Goal: Task Accomplishment & Management: Use online tool/utility

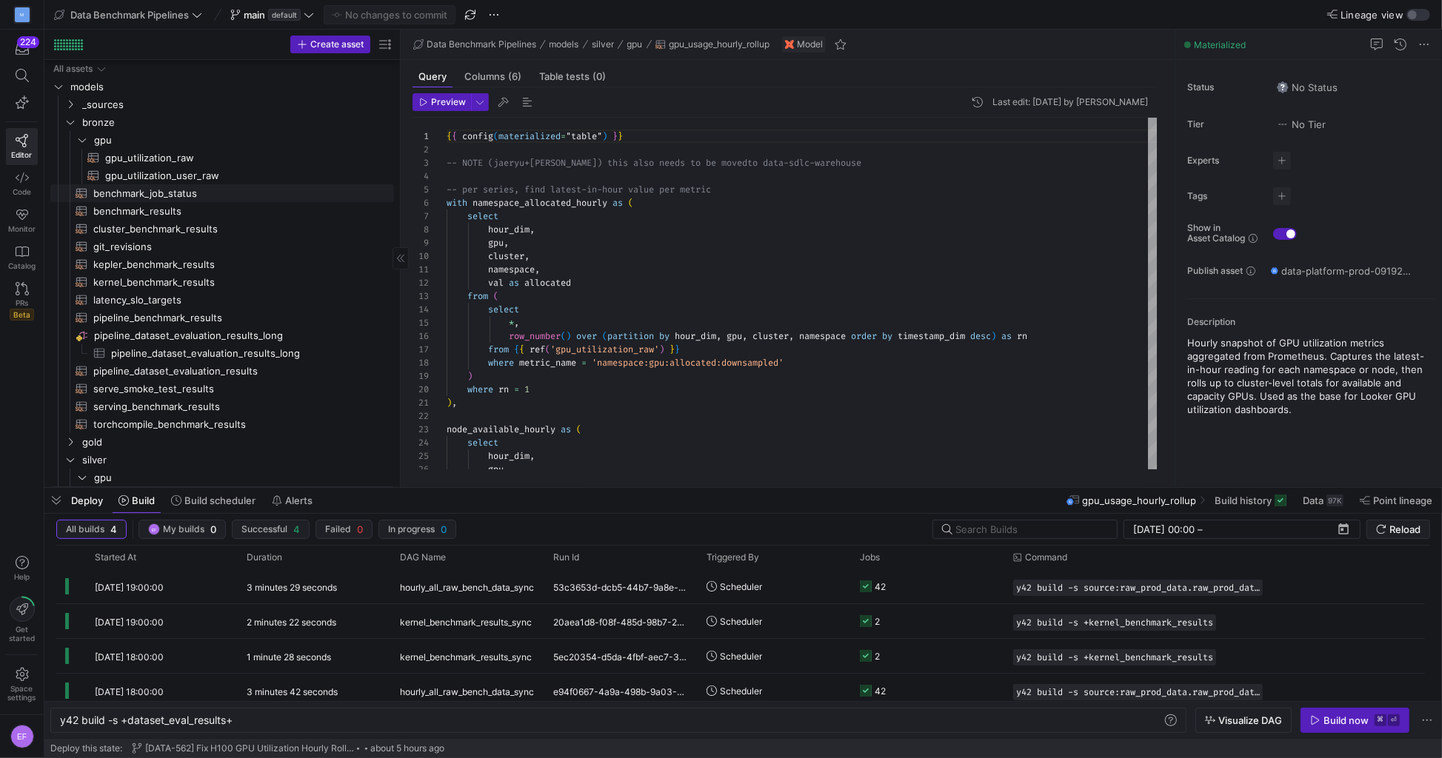
scroll to position [0, 168]
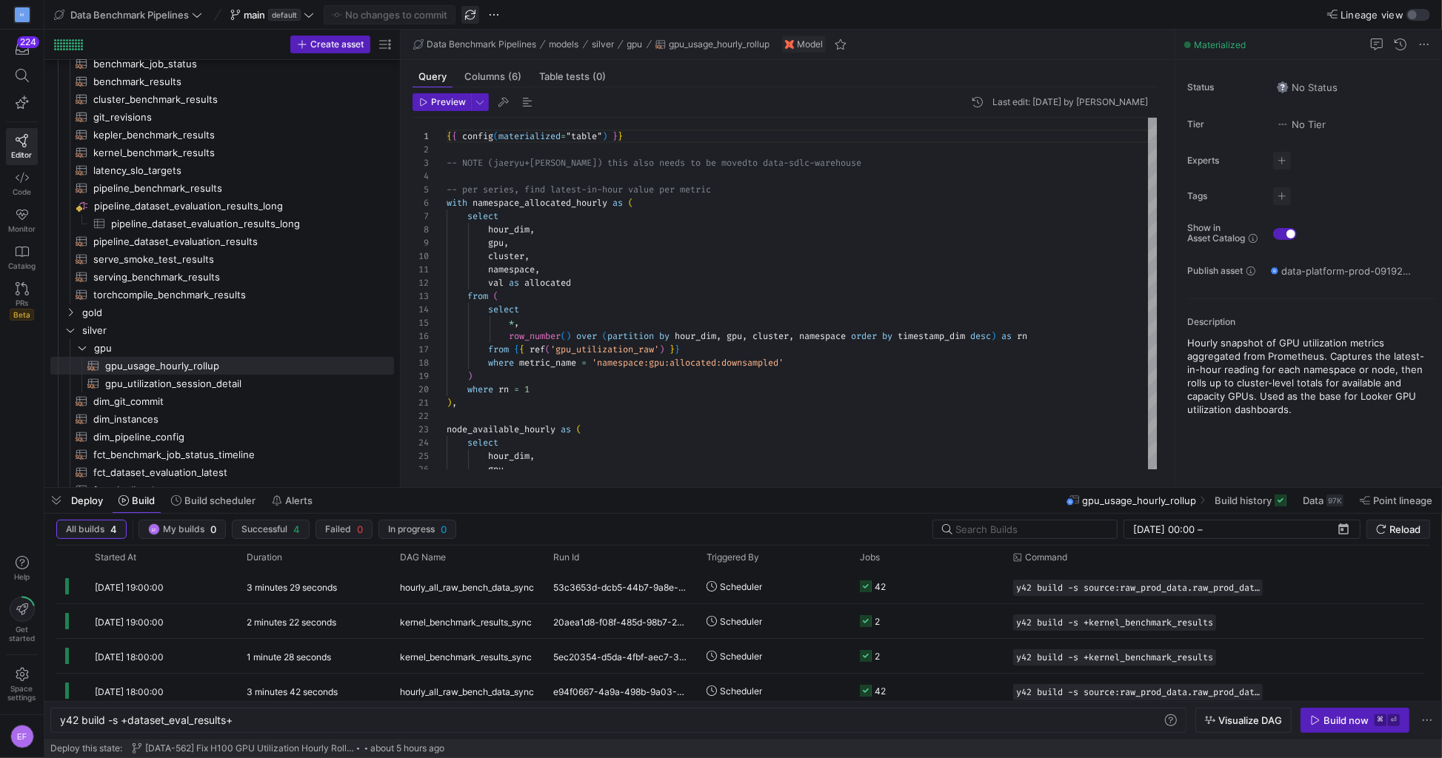
click at [464, 10] on span "button" at bounding box center [470, 15] width 18 height 18
click at [204, 19] on span at bounding box center [128, 15] width 154 height 18
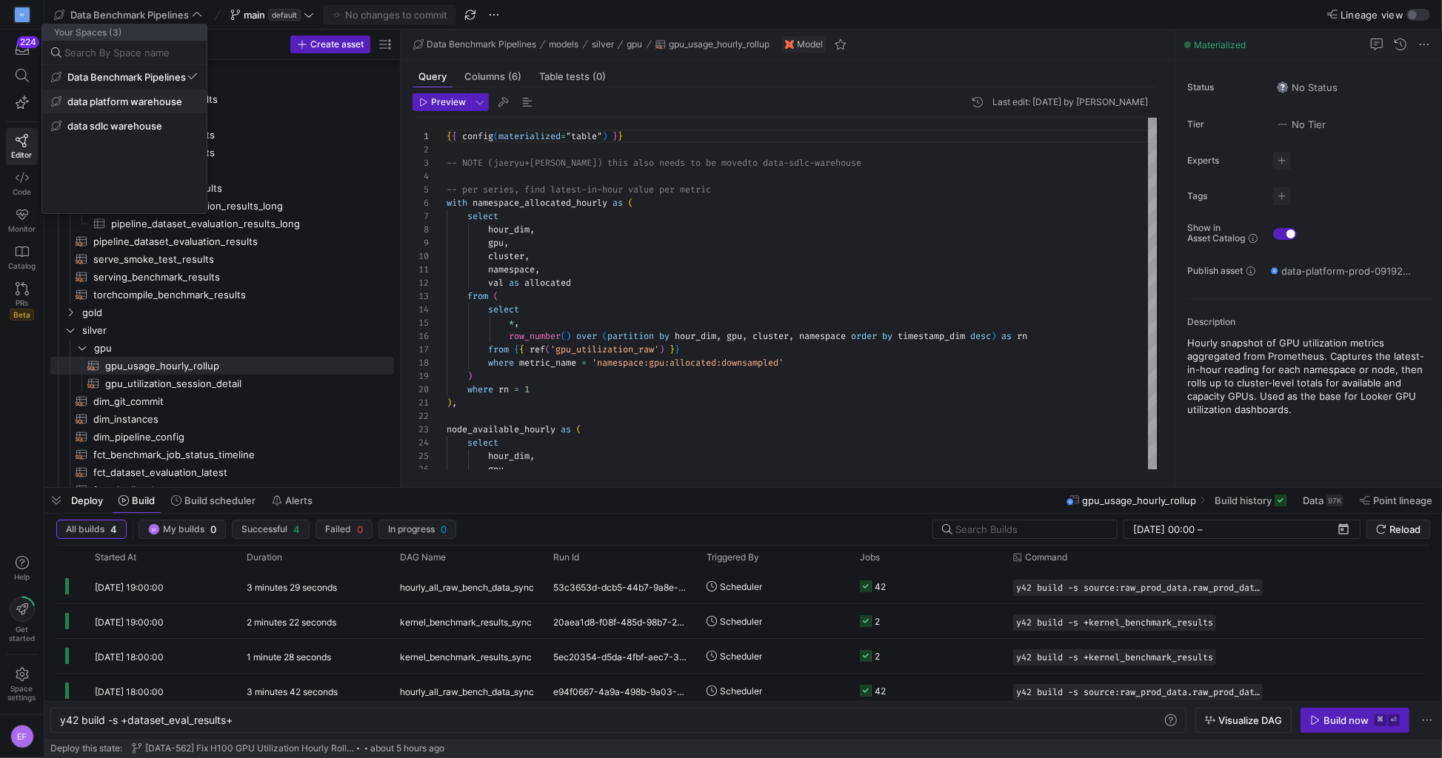
click at [169, 100] on span "data platform warehouse" at bounding box center [124, 102] width 115 height 12
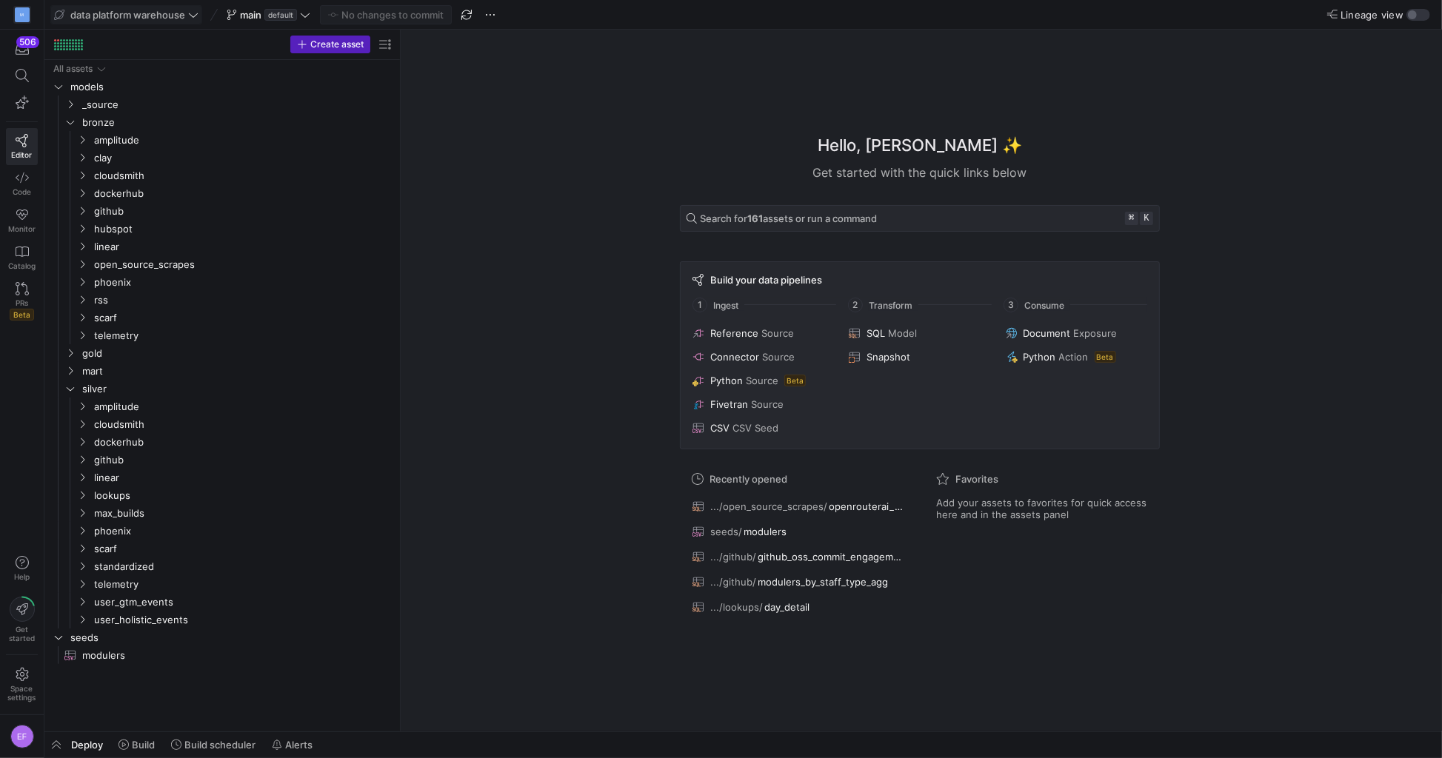
click at [154, 19] on span "data platform warehouse" at bounding box center [127, 15] width 115 height 12
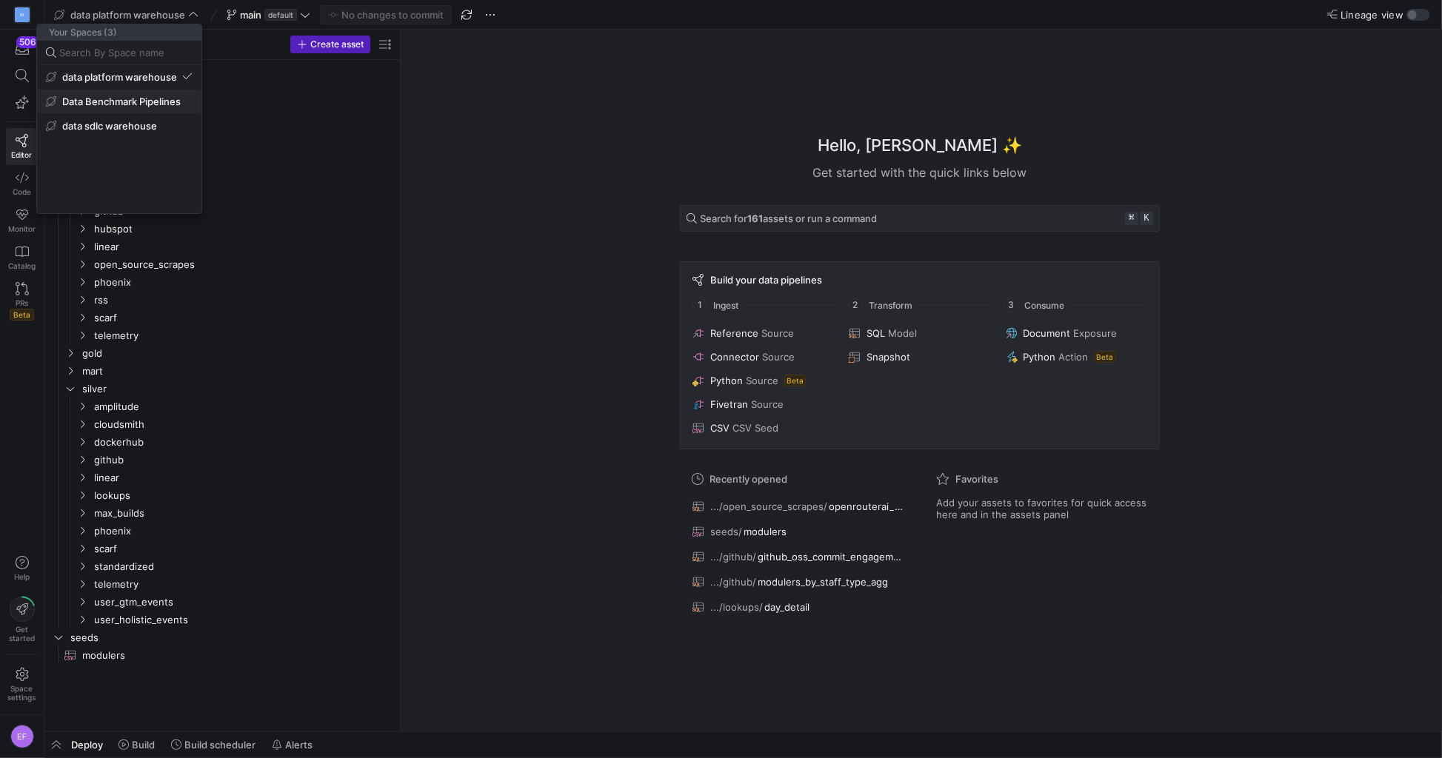
click at [146, 102] on span "Data Benchmark Pipelines" at bounding box center [121, 102] width 119 height 12
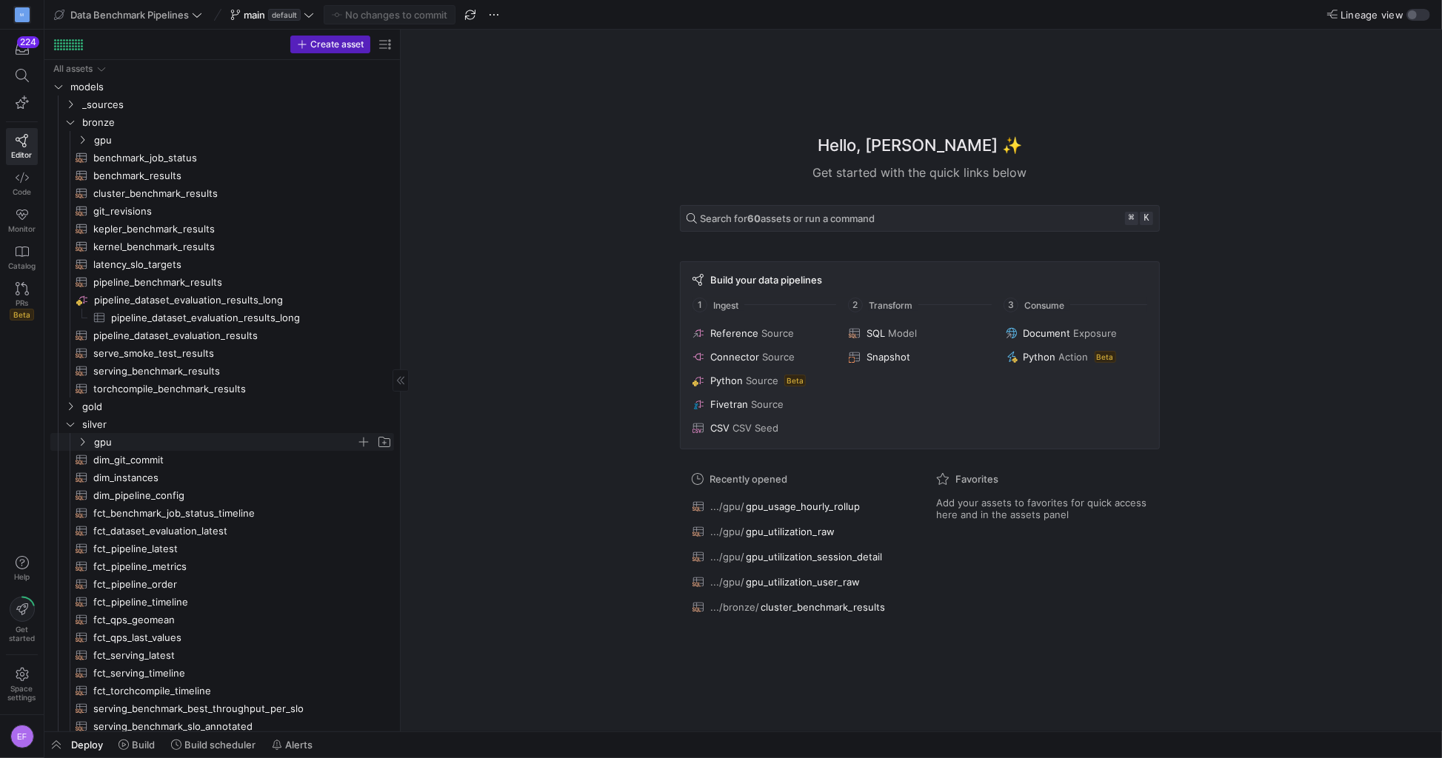
click at [84, 441] on icon "Press SPACE to select this row." at bounding box center [83, 442] width 4 height 8
click at [303, 15] on span "main default" at bounding box center [272, 15] width 84 height 12
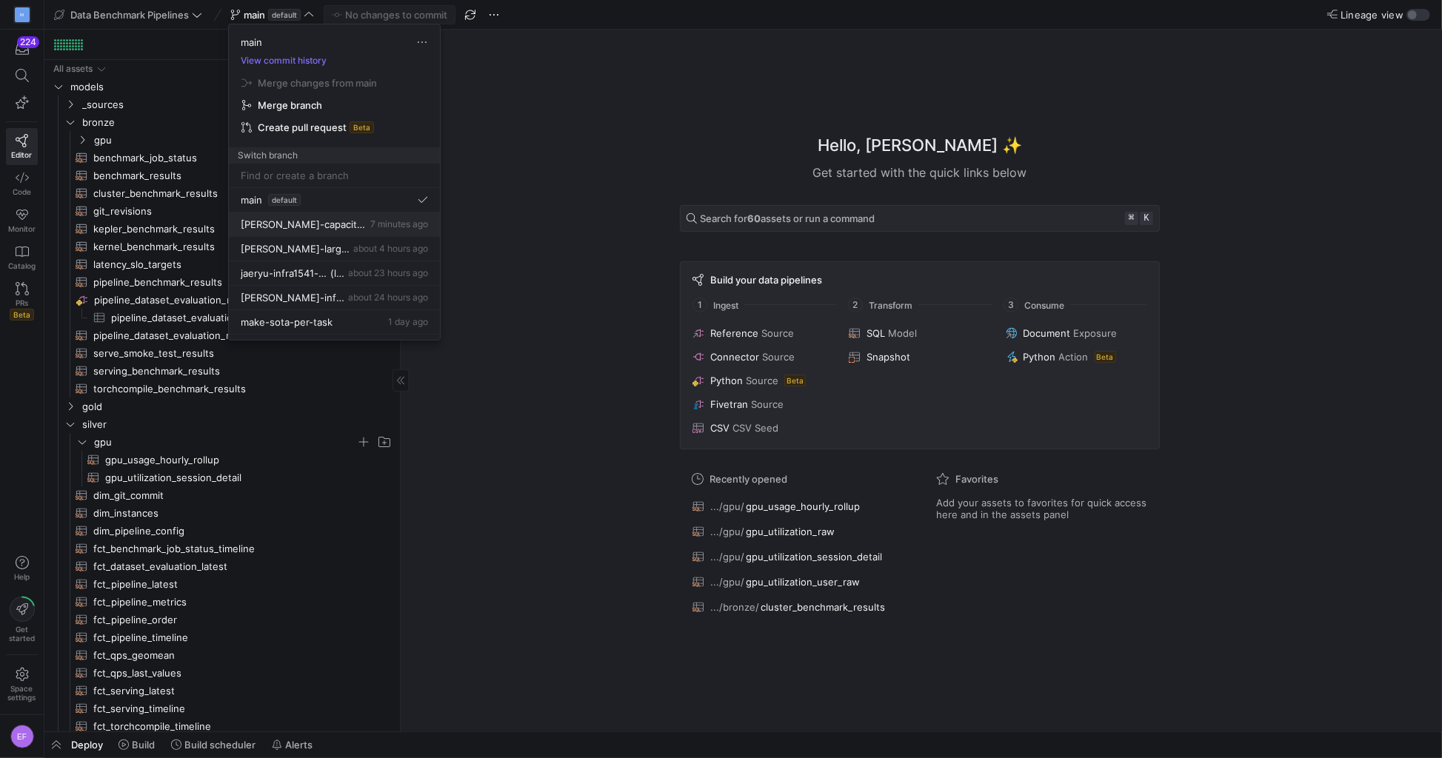
click at [333, 219] on span "[PERSON_NAME]-capacity-restore" at bounding box center [304, 224] width 127 height 12
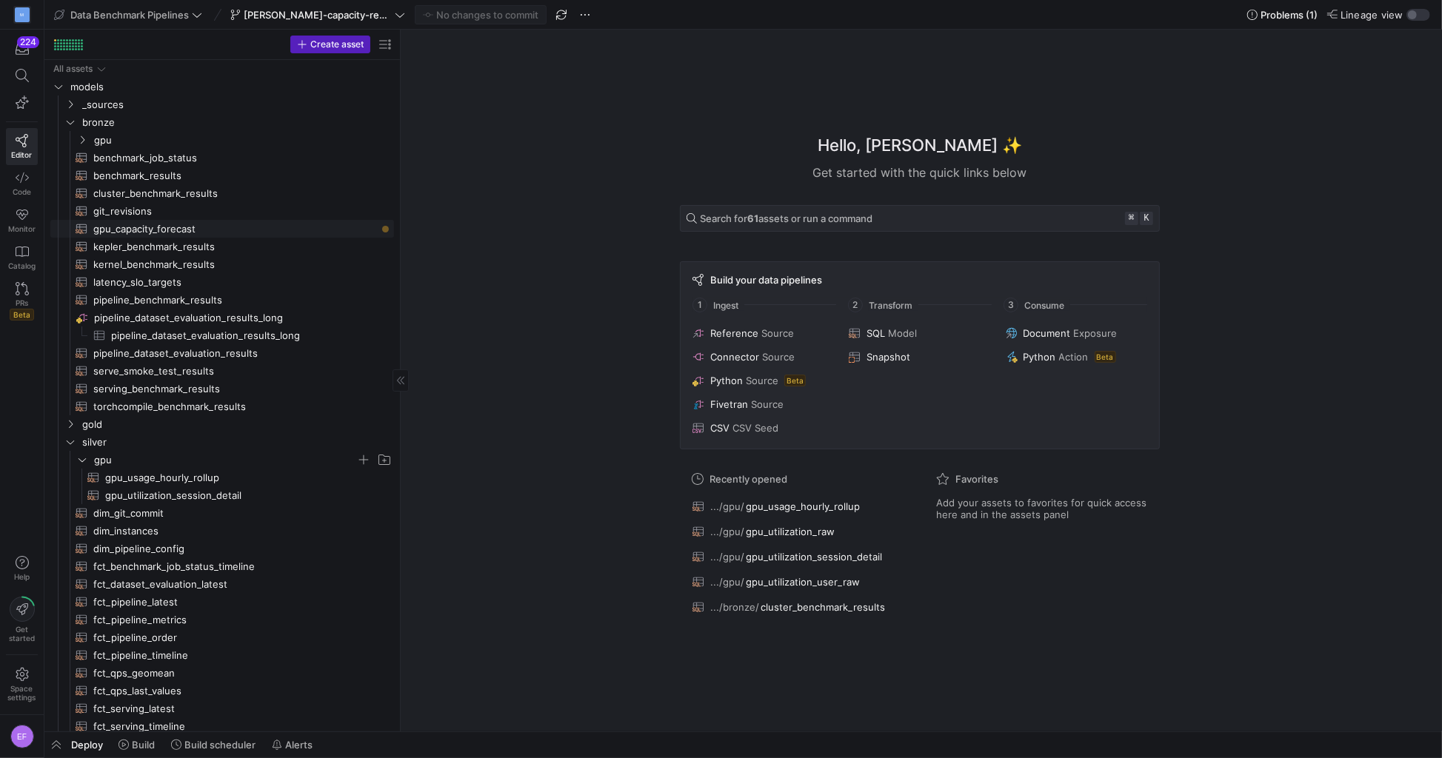
click at [304, 226] on span "gpu_capacity_forecast​​​​​​​​​​" at bounding box center [235, 229] width 284 height 17
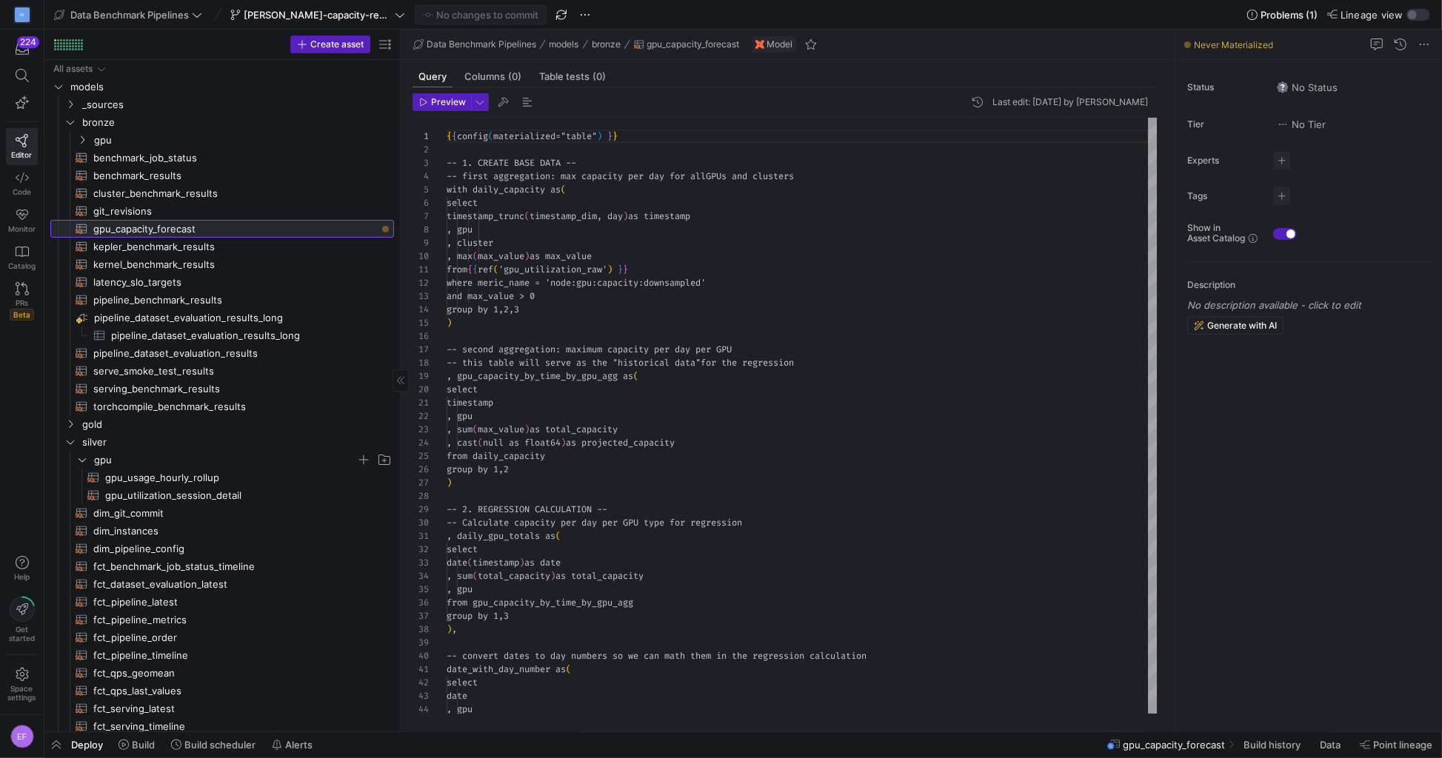
scroll to position [133, 0]
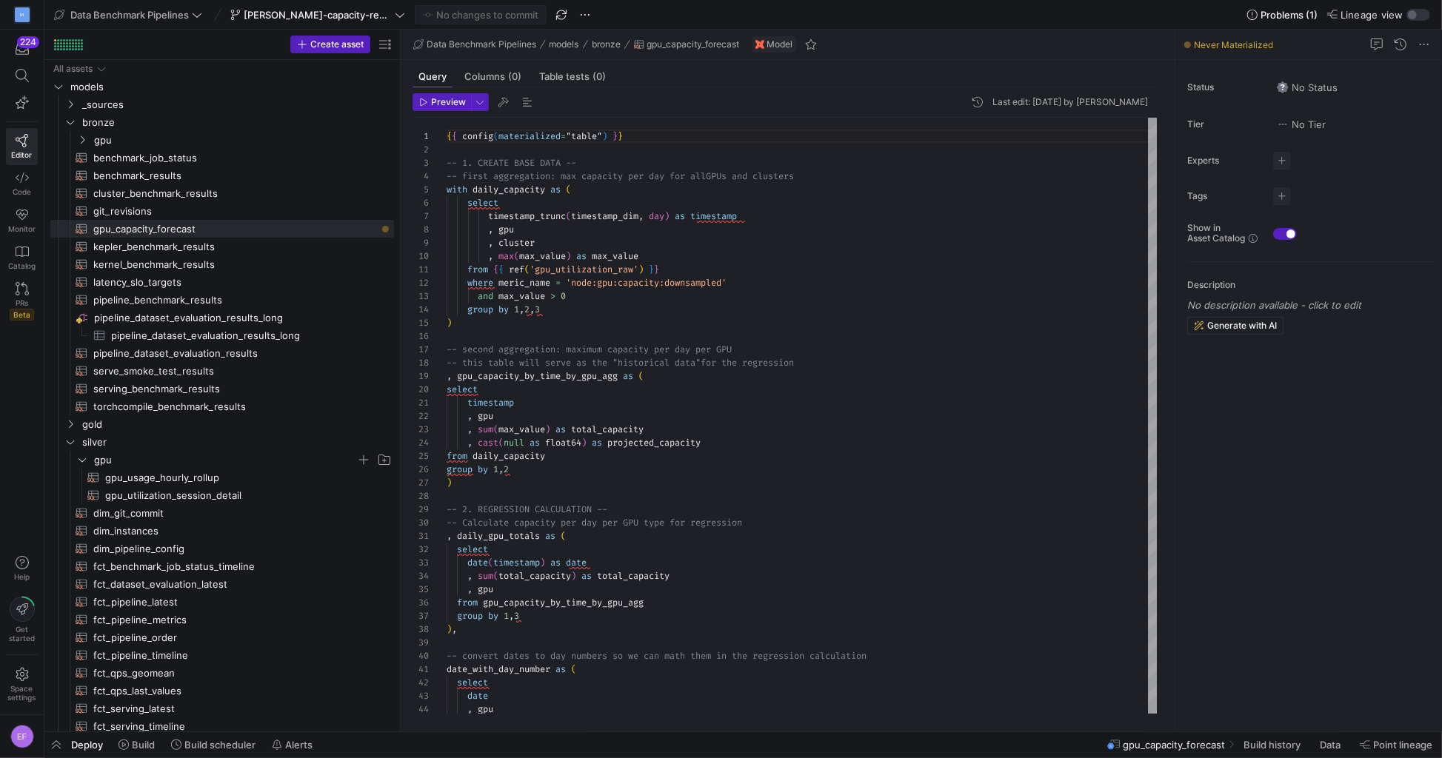
click at [93, 744] on span "Deploy" at bounding box center [87, 745] width 32 height 12
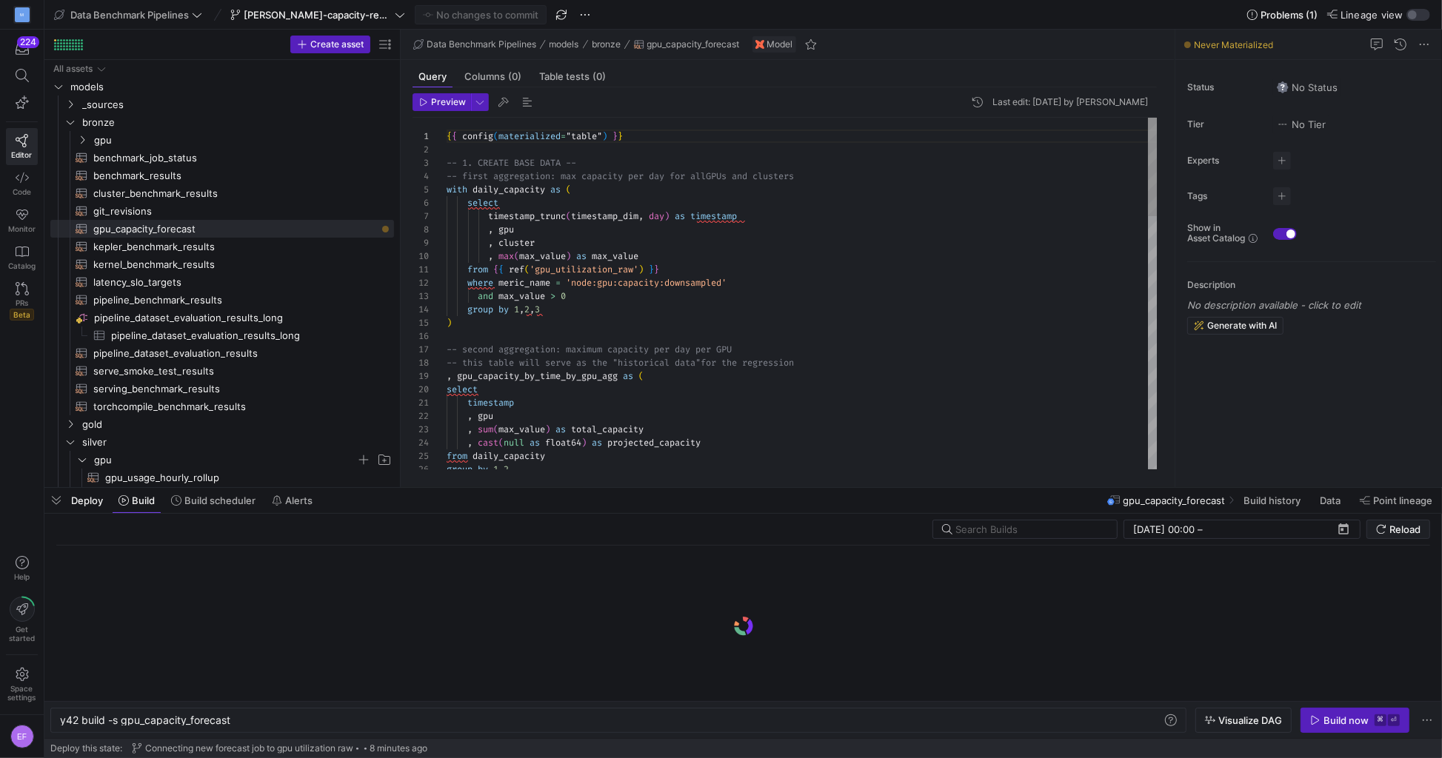
scroll to position [0, 170]
click at [1330, 716] on div "Build now" at bounding box center [1346, 721] width 45 height 12
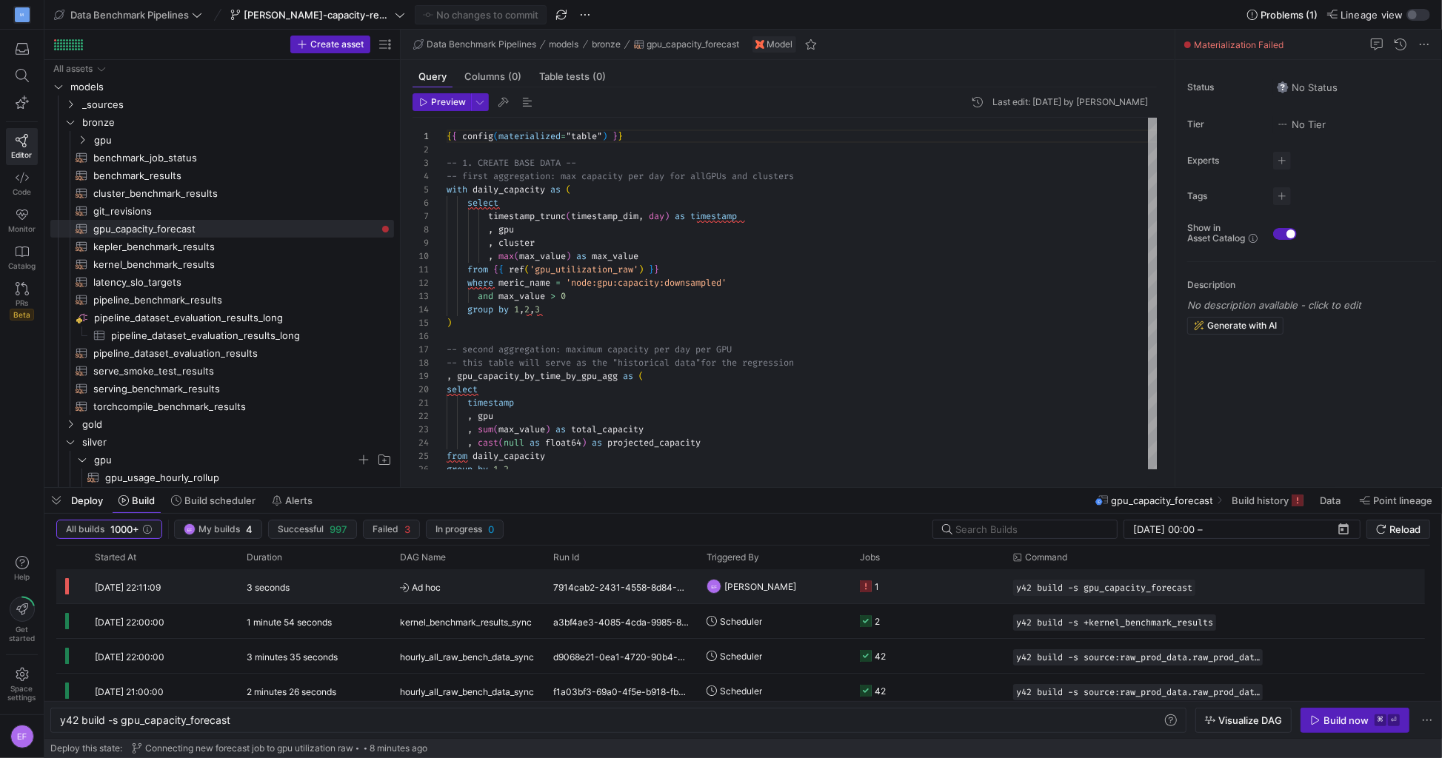
click at [897, 597] on y42-job-status-cell-renderer "1" at bounding box center [928, 586] width 136 height 33
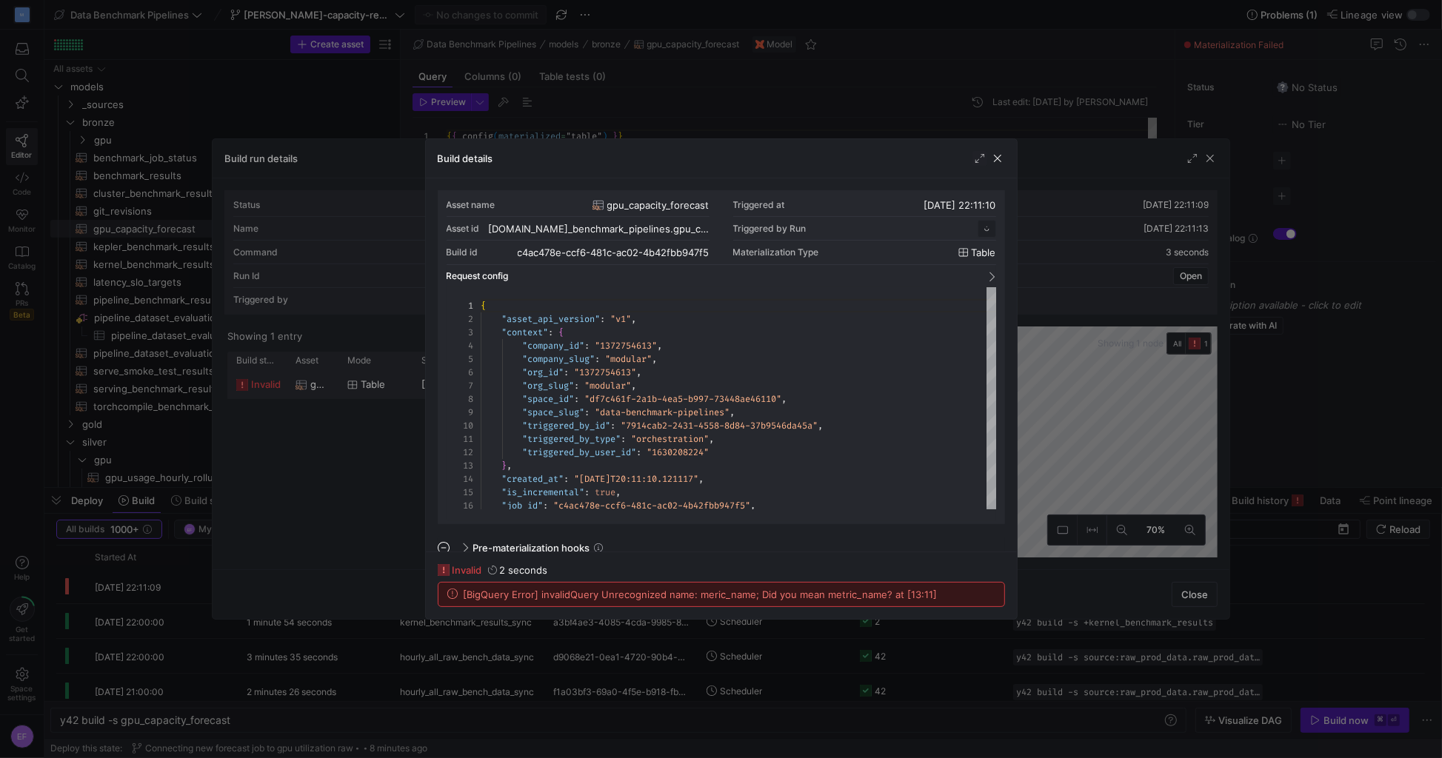
scroll to position [133, 0]
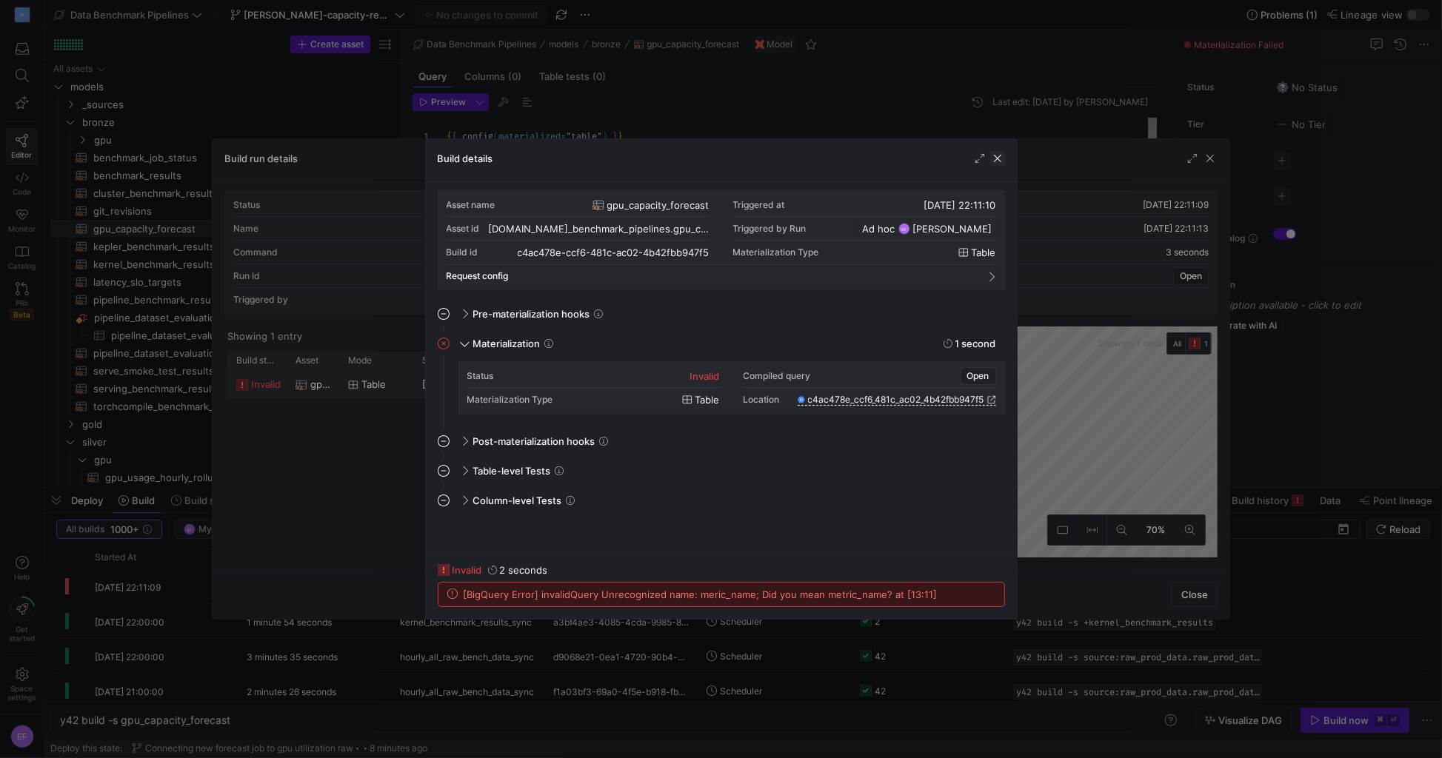
click at [1001, 156] on span "button" at bounding box center [997, 158] width 15 height 15
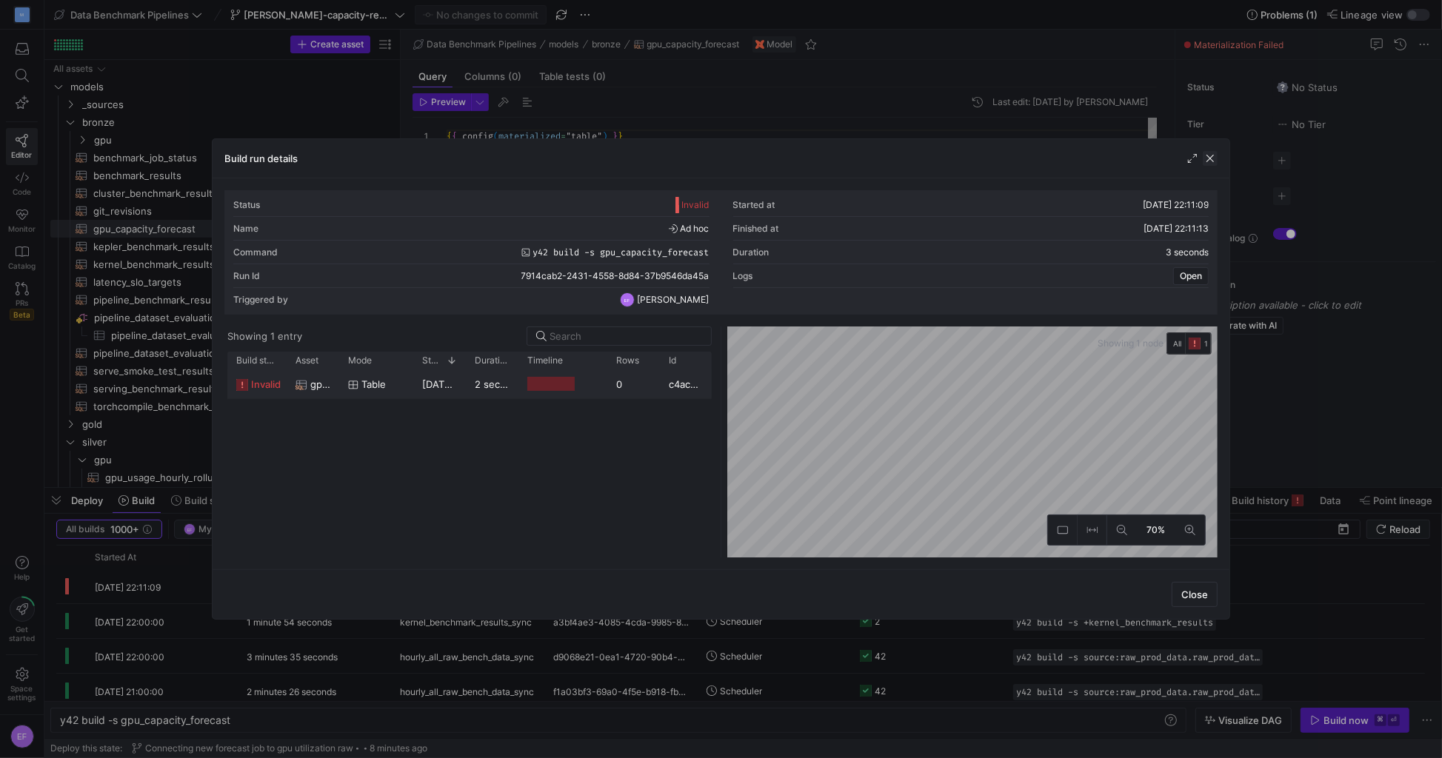
click at [1210, 159] on span "button" at bounding box center [1210, 158] width 15 height 15
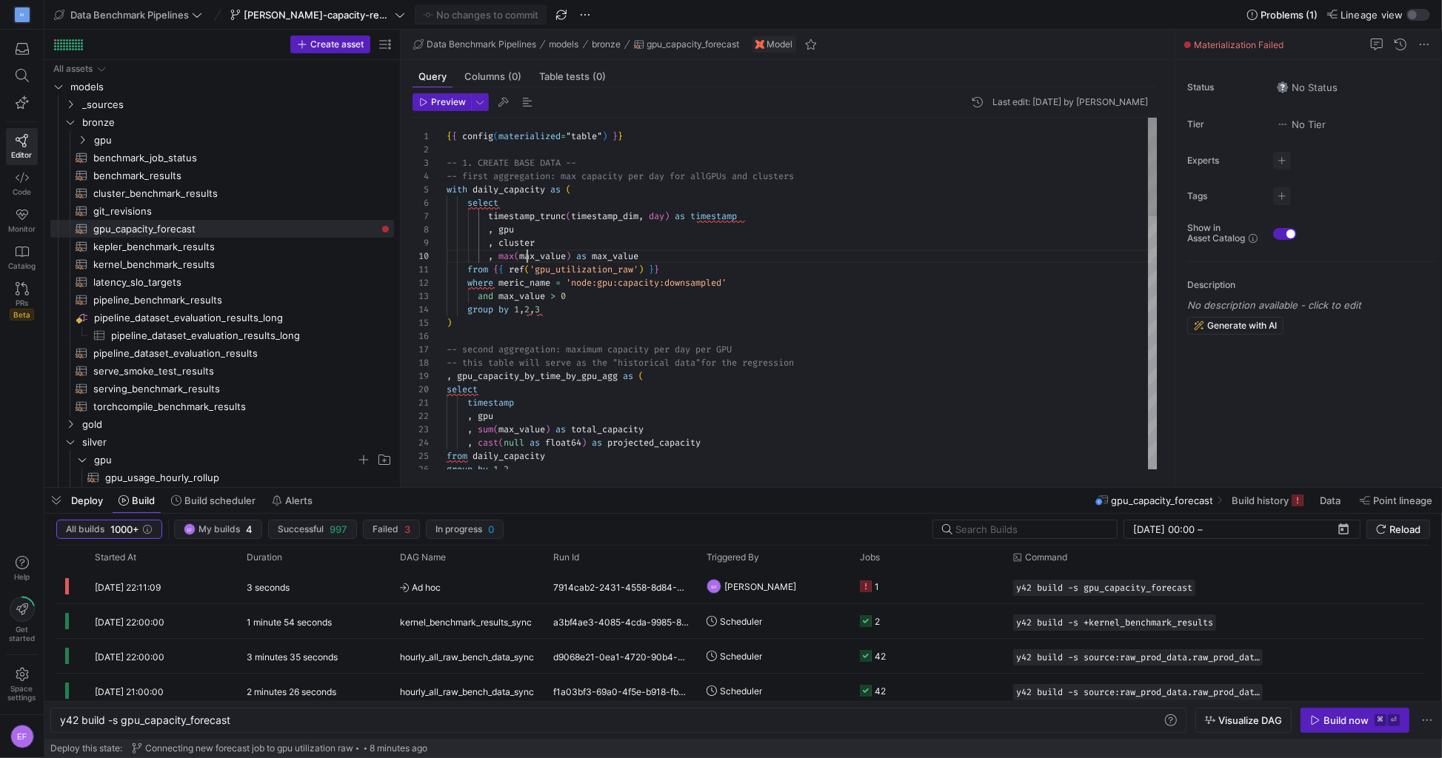
click at [527, 262] on div "{ { config ( materialized = "table" ) } } -- 1. CREATE BASE DATA -- -- first ag…" at bounding box center [803, 744] width 712 height 1252
click at [511, 286] on div "{ { config ( materialized = "table" ) } } -- 1. CREATE BASE DATA -- -- first ag…" at bounding box center [803, 744] width 712 height 1252
type textarea "from {{ ref('gpu_utilization_raw') }} where metric_name = 'node:gpu:capacity:do…"
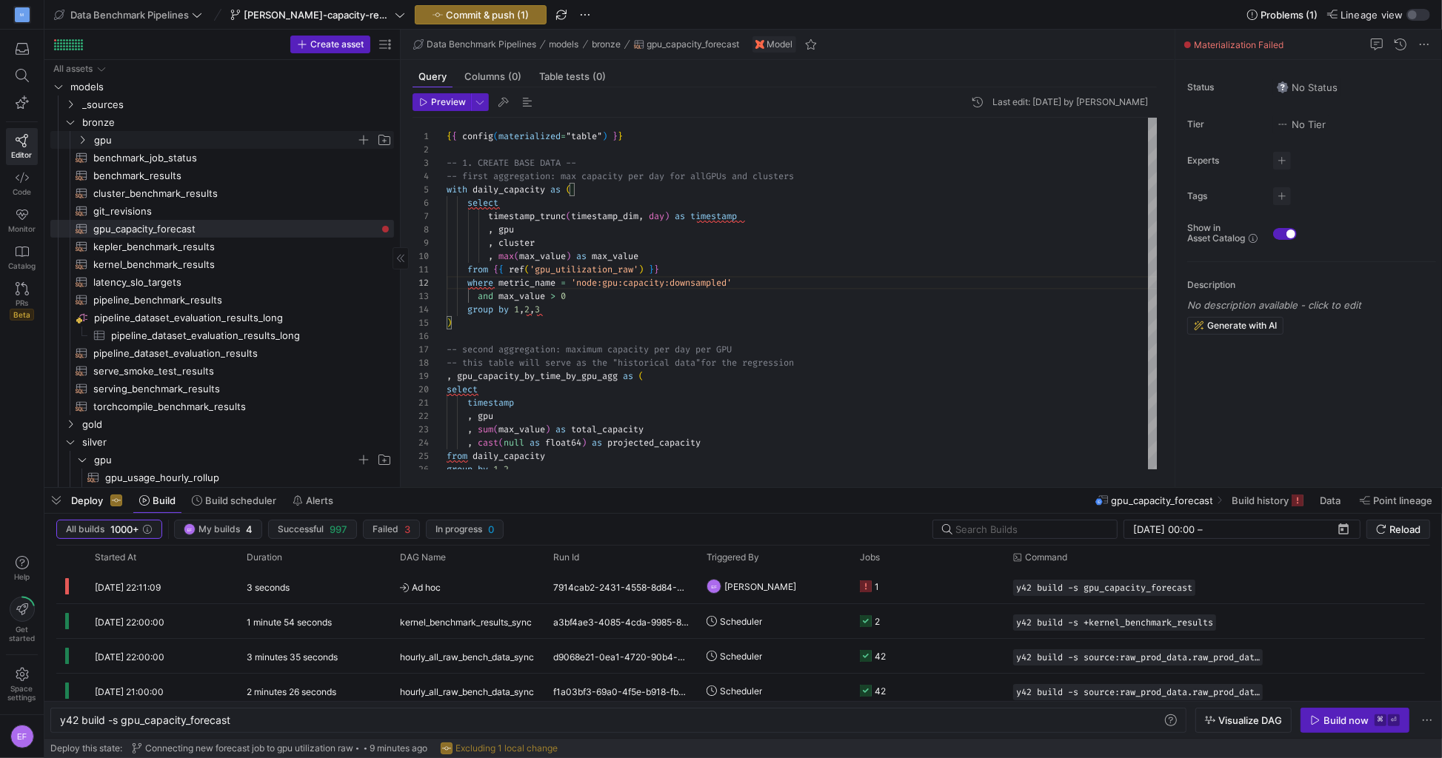
click at [80, 137] on icon "Press SPACE to select this row." at bounding box center [82, 140] width 10 height 9
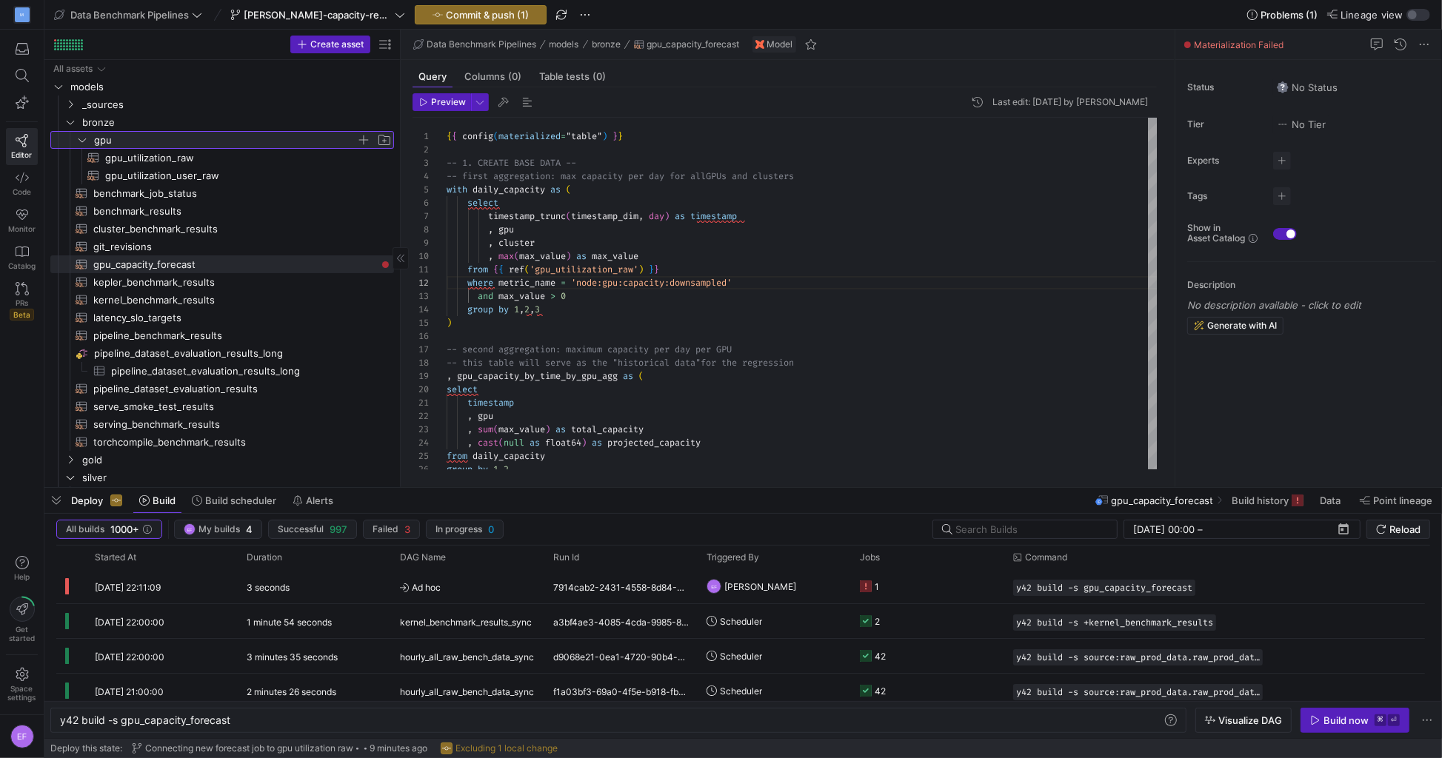
click at [80, 137] on icon at bounding box center [82, 140] width 10 height 9
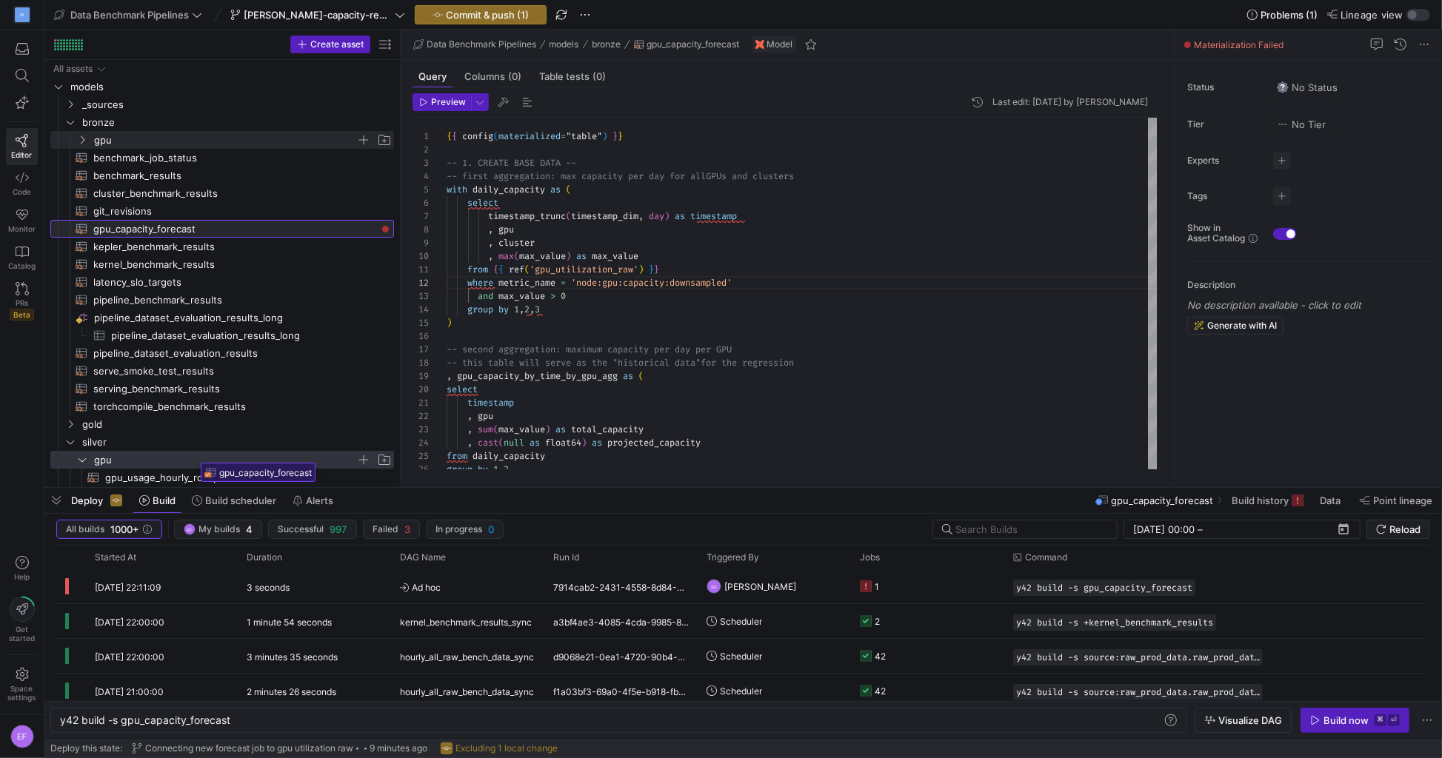
drag, startPoint x: 152, startPoint y: 226, endPoint x: 196, endPoint y: 458, distance: 236.1
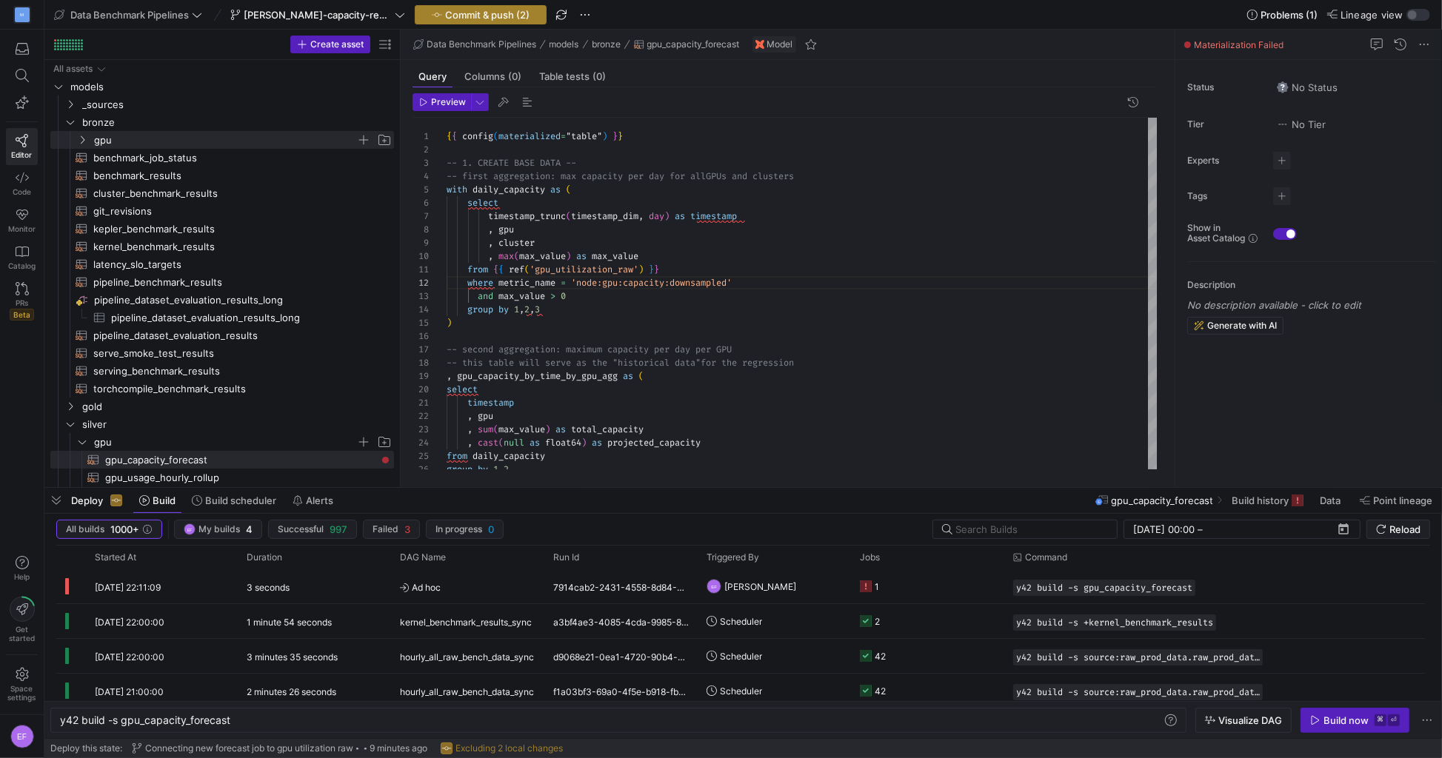
click at [476, 17] on span "Commit & push (2)" at bounding box center [487, 15] width 84 height 12
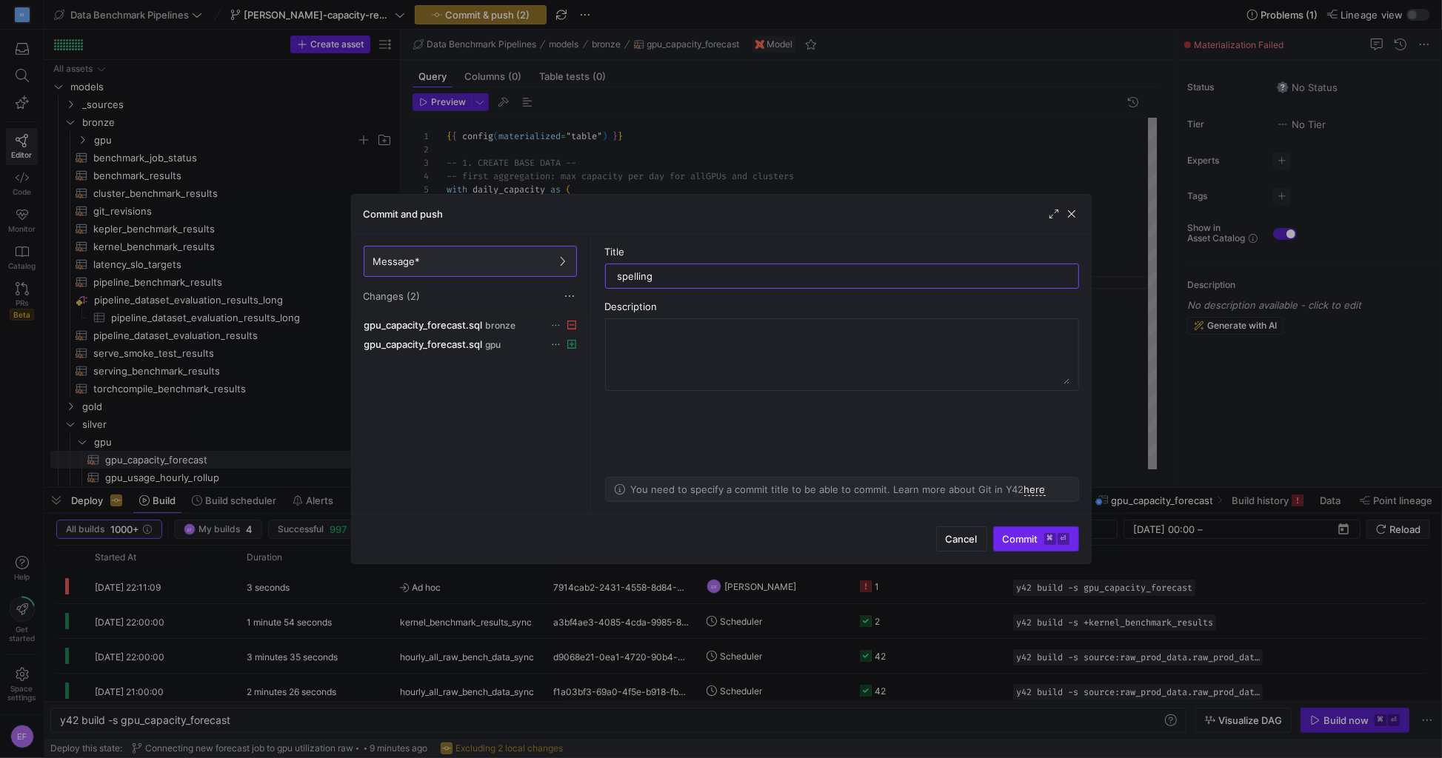
type input "spelling"
click at [1015, 537] on span "Commit ⌘ ⏎" at bounding box center [1036, 539] width 67 height 12
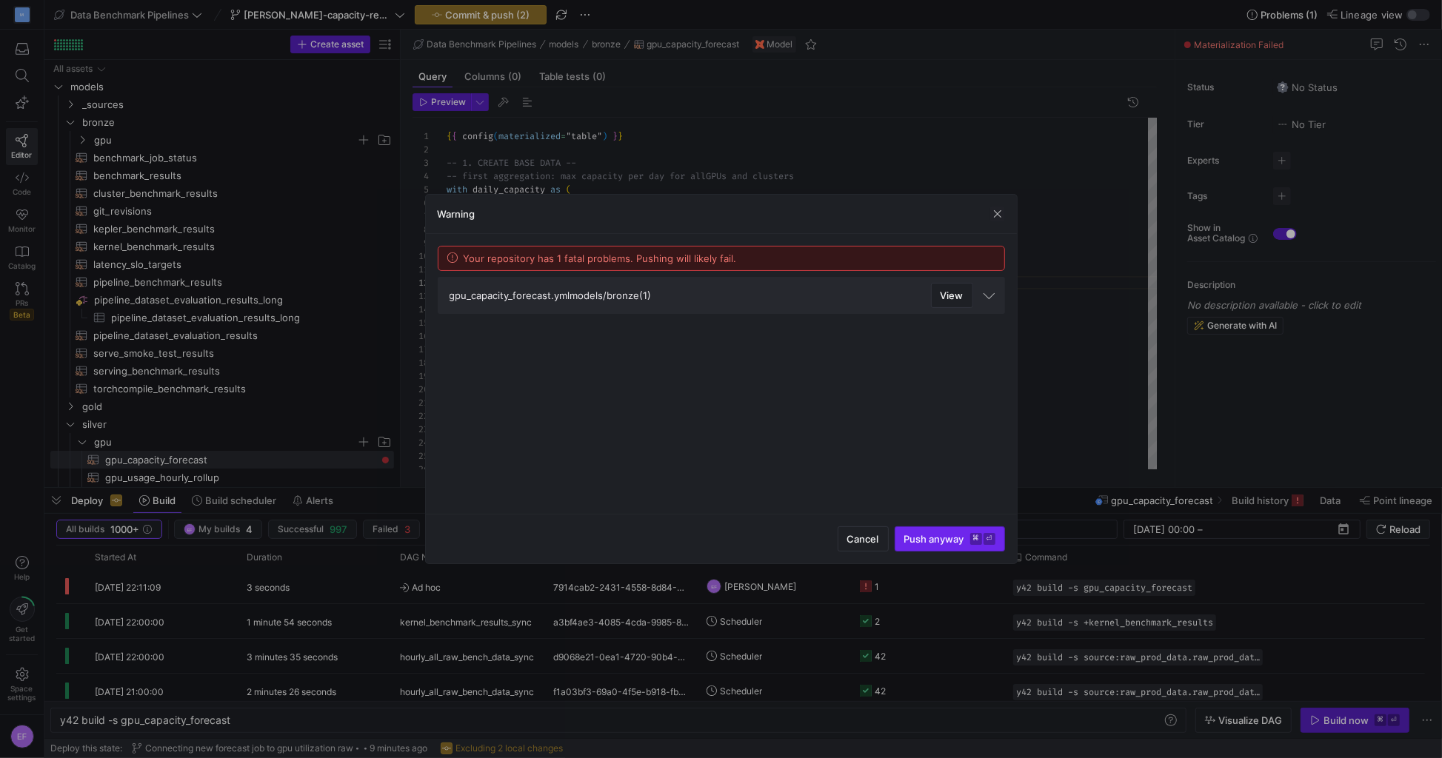
click at [933, 535] on span "Push anyway ⌘ ⏎" at bounding box center [949, 539] width 91 height 12
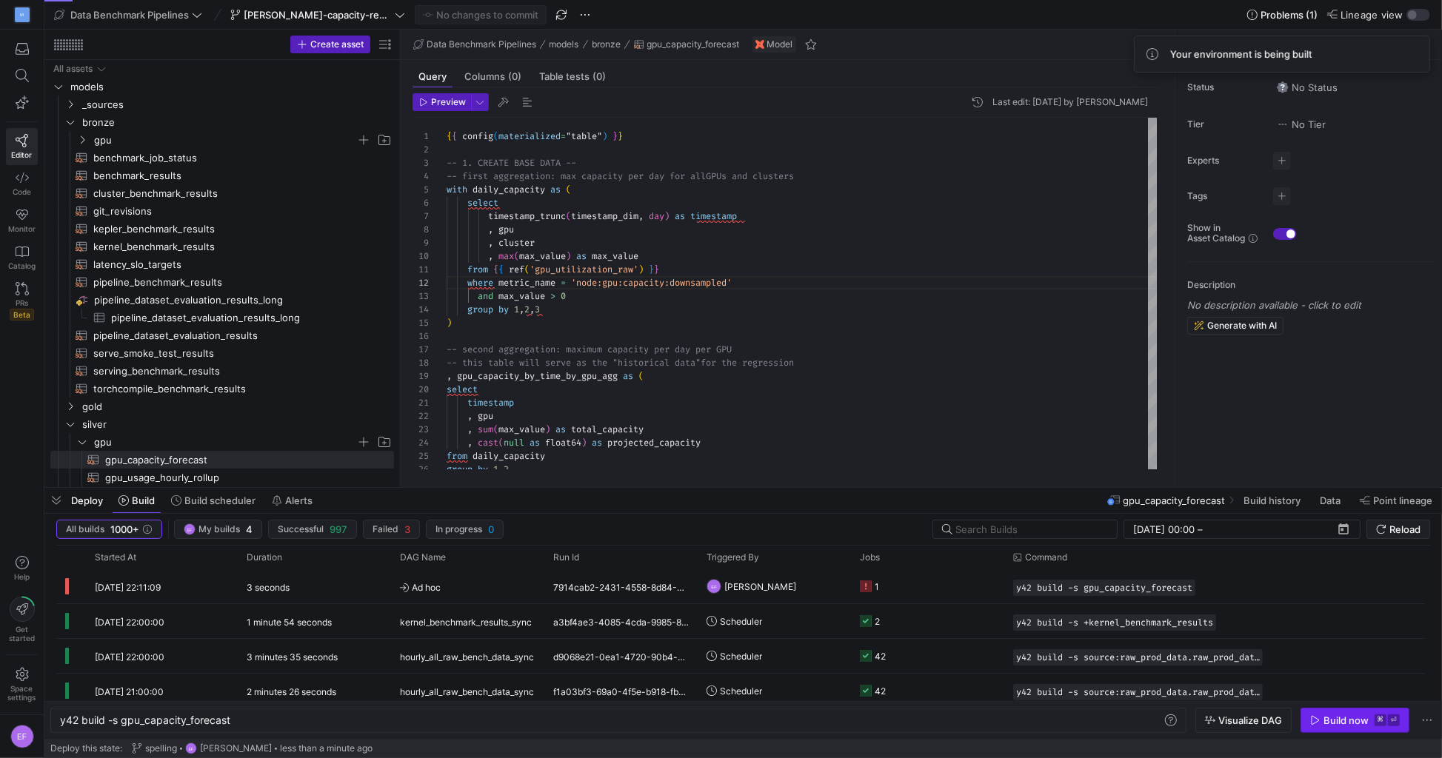
click at [1307, 730] on span "button" at bounding box center [1354, 721] width 107 height 24
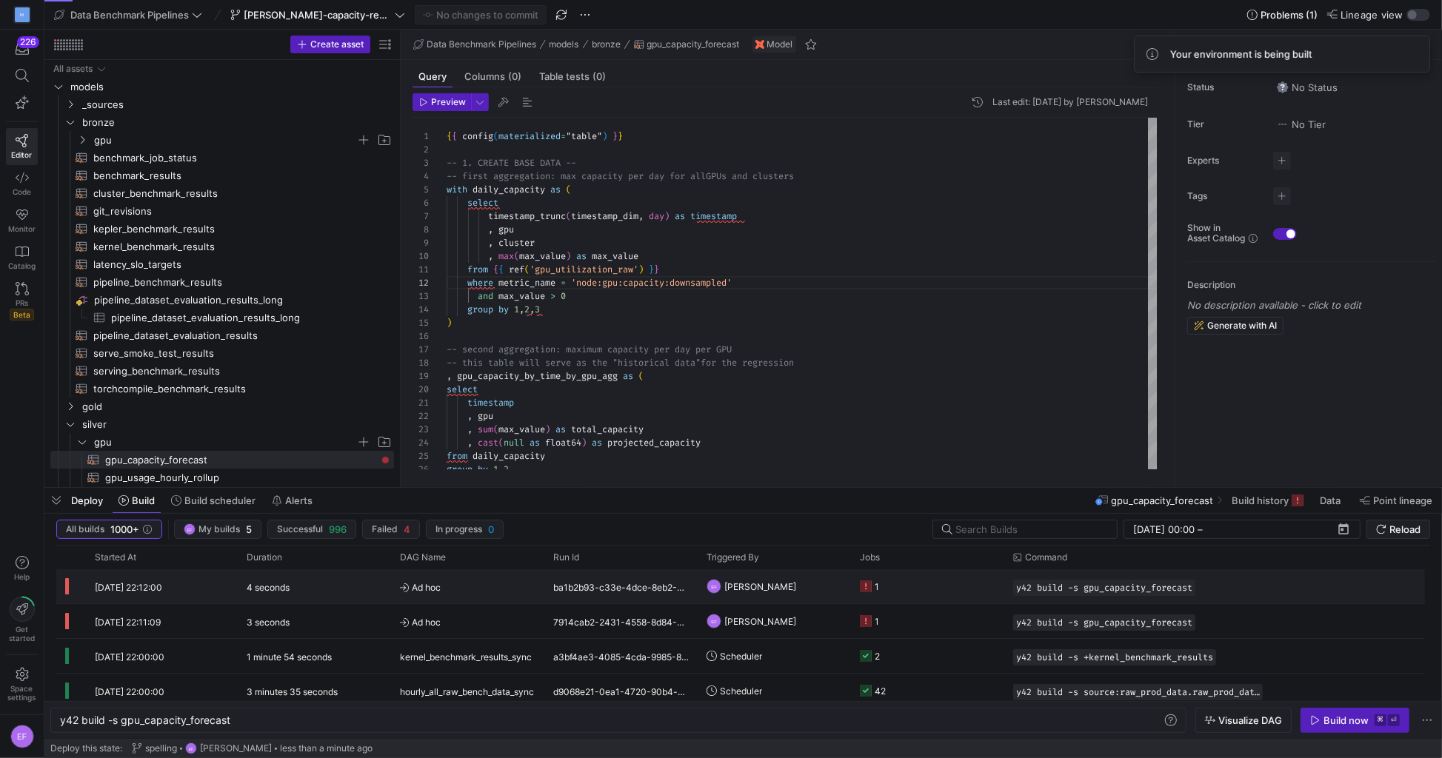
click at [913, 592] on y42-job-status-cell-renderer "1" at bounding box center [928, 586] width 136 height 33
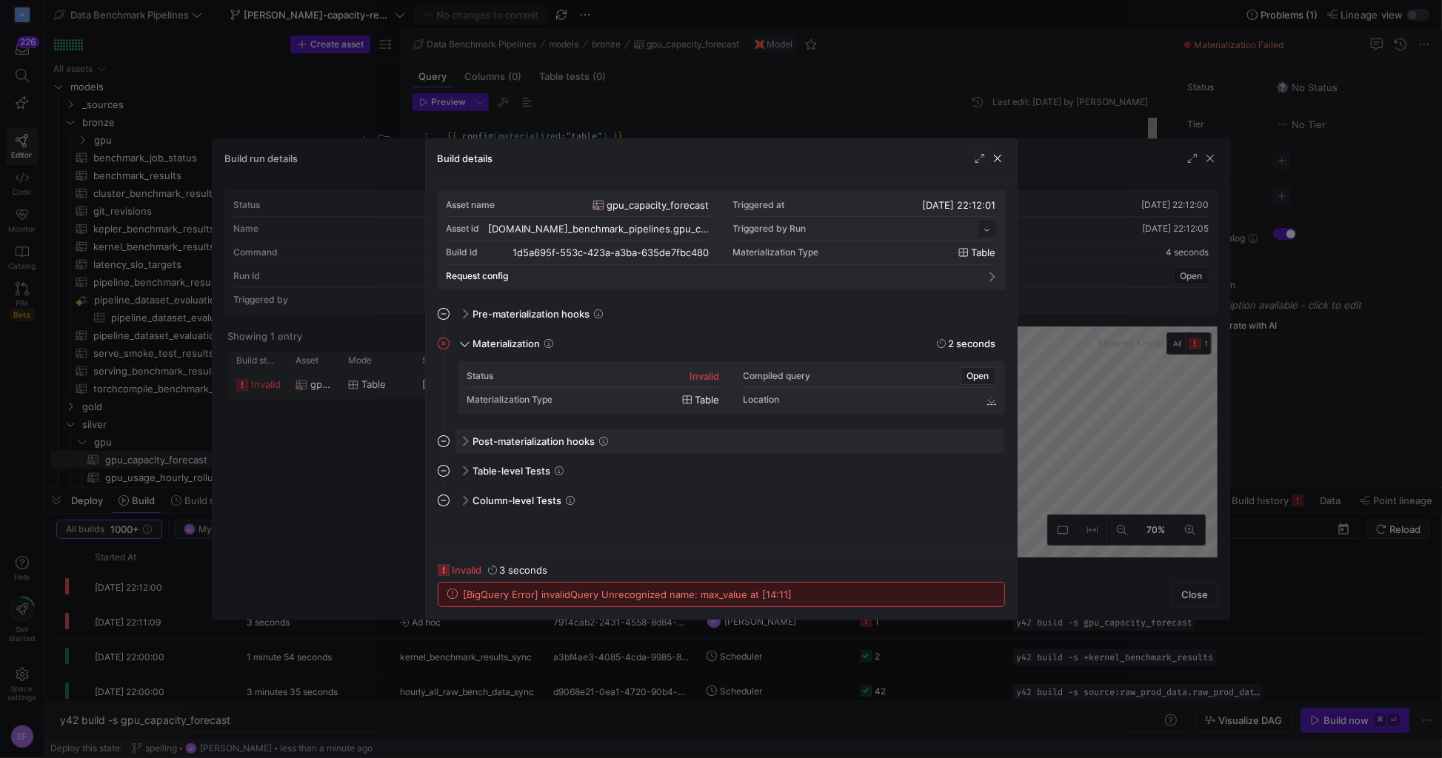
scroll to position [133, 0]
click at [996, 156] on span "button" at bounding box center [997, 158] width 15 height 15
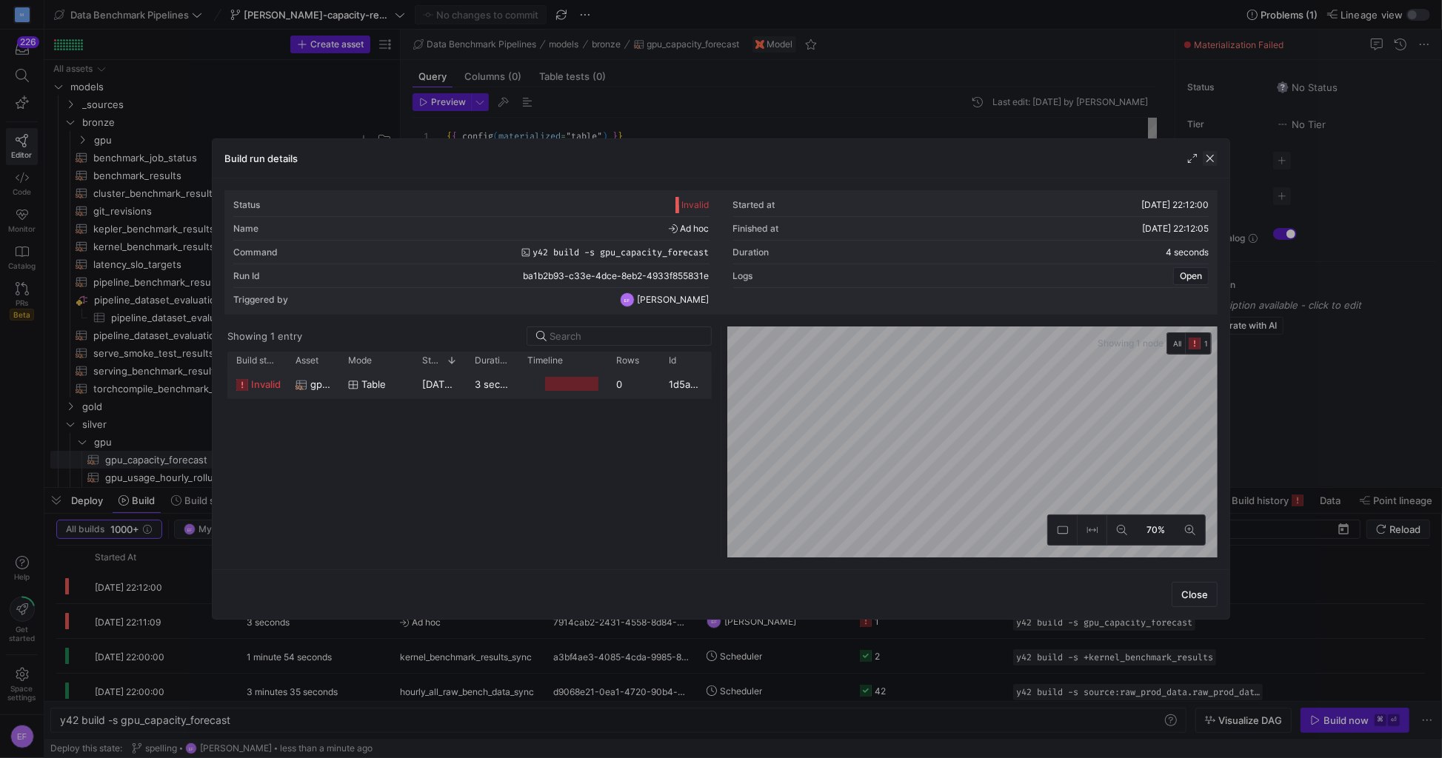
click at [1210, 158] on span "button" at bounding box center [1210, 158] width 15 height 15
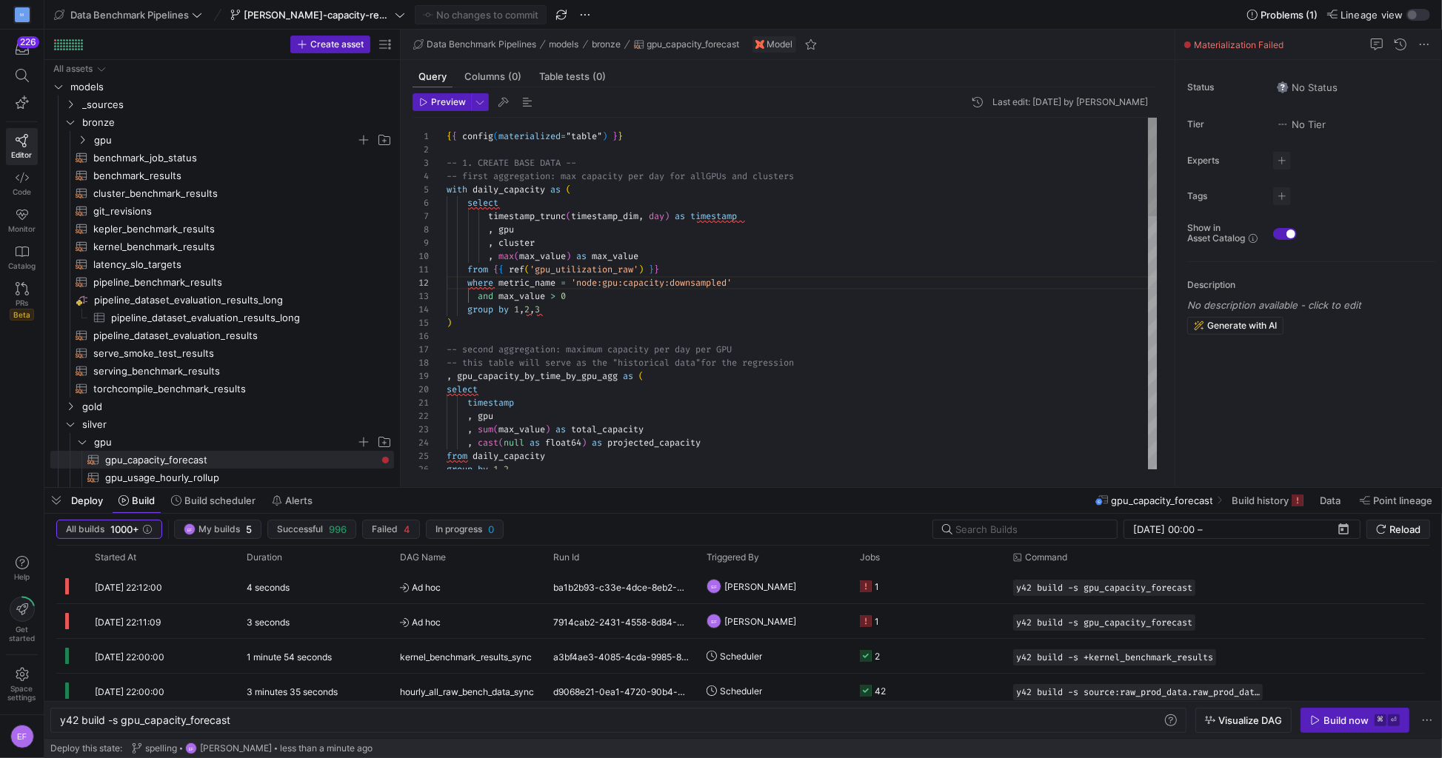
click at [538, 258] on div "{ { config ( materialized = "table" ) } } -- 1. CREATE BASE DATA -- -- first ag…" at bounding box center [803, 744] width 712 height 1252
click at [620, 316] on div "{ { config ( materialized = "table" ) } } -- 1. CREATE BASE DATA -- -- first ag…" at bounding box center [803, 744] width 712 height 1252
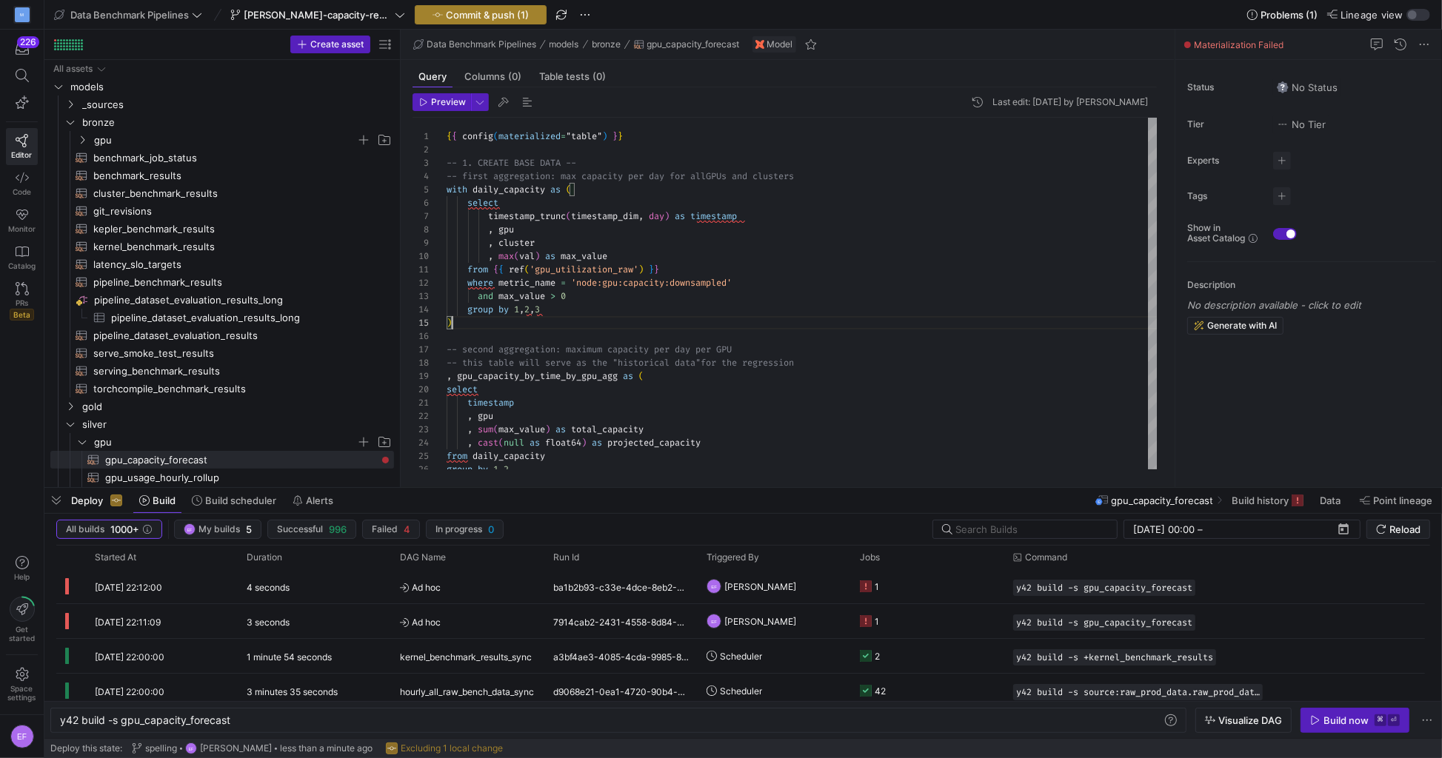
type textarea "from {{ ref('gpu_utilization_raw') }} where metric_name = 'node:gpu:capacity:do…"
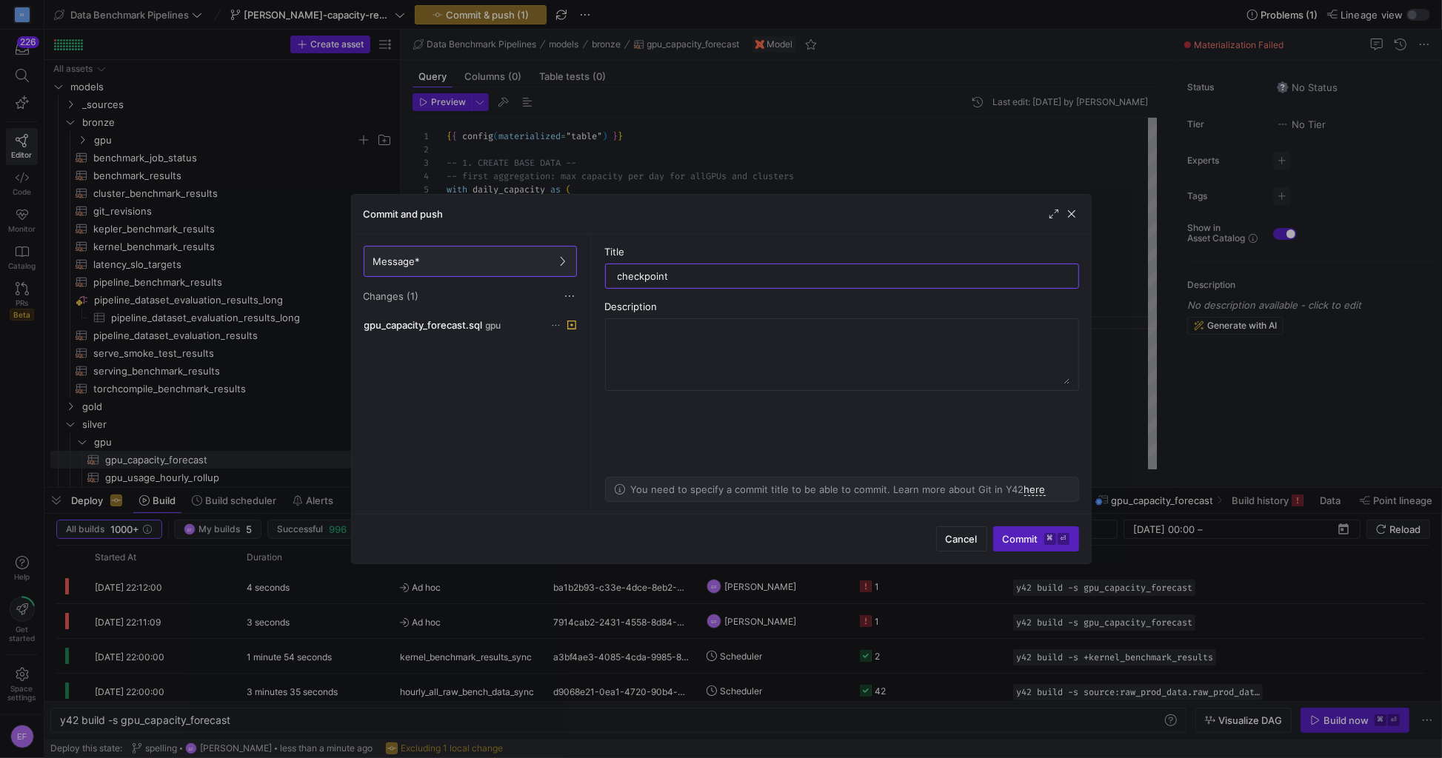
click at [1080, 215] on div "Commit and push" at bounding box center [721, 214] width 739 height 39
click at [1075, 217] on span "button" at bounding box center [1071, 214] width 15 height 15
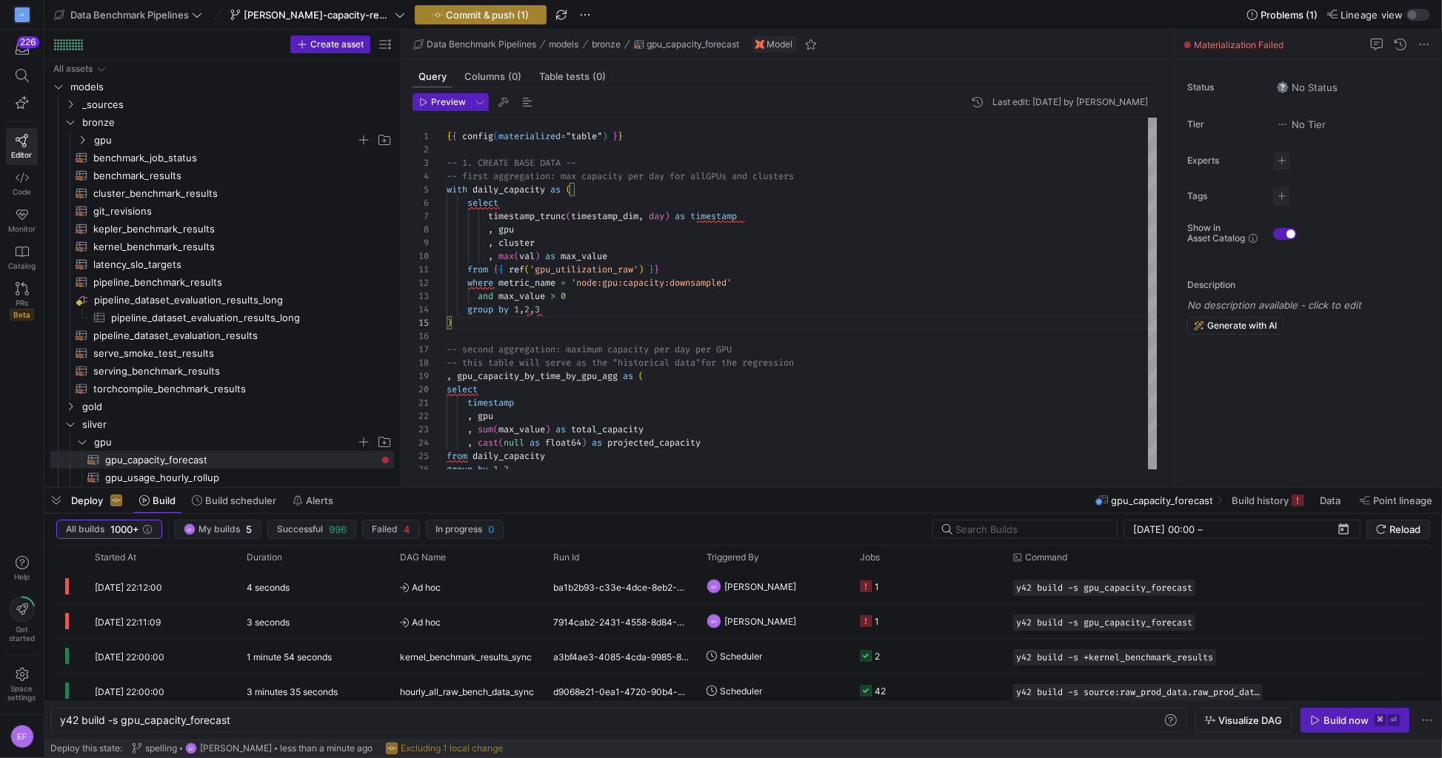
click at [446, 18] on span "Commit & push (1)" at bounding box center [487, 15] width 83 height 12
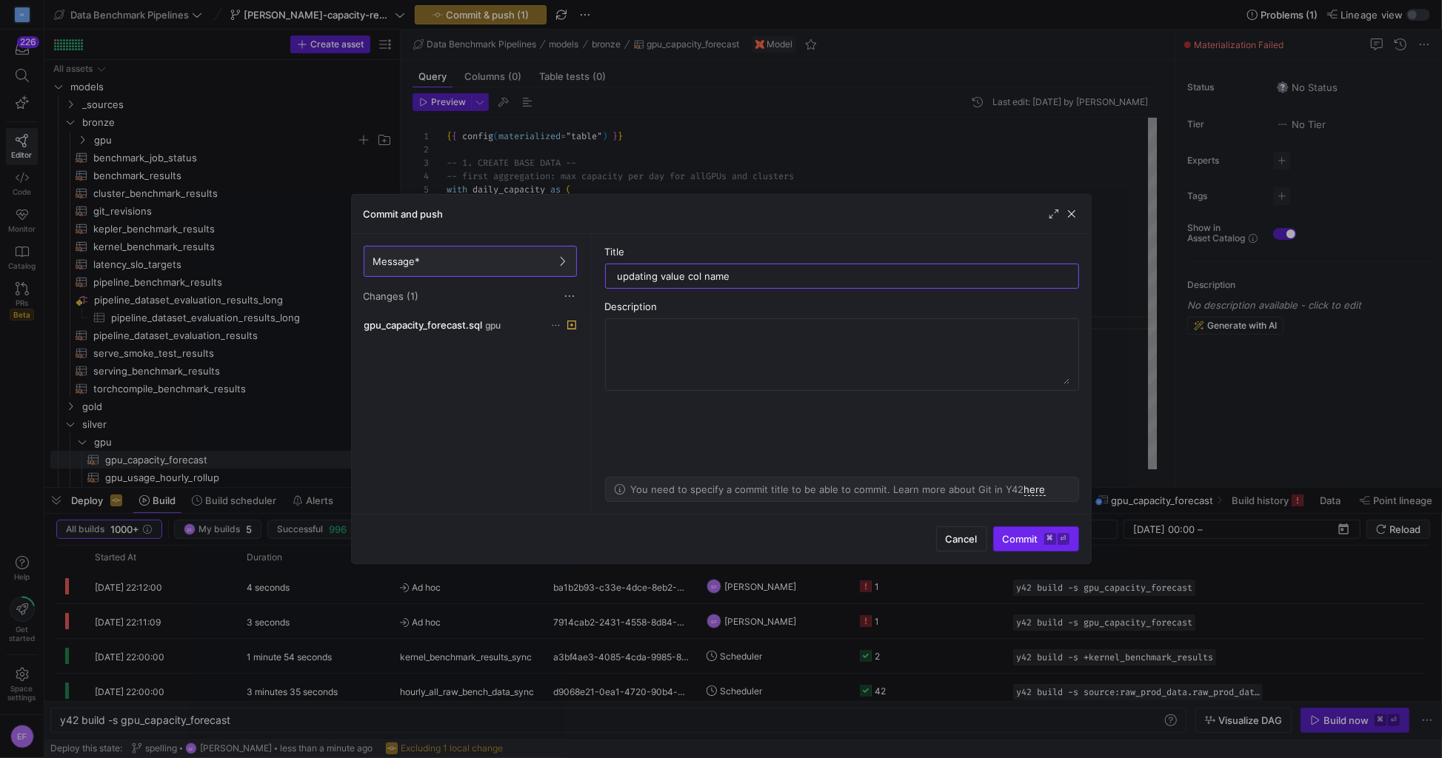
type input "updating value col name"
click at [1018, 540] on span "Commit ⌘ ⏎" at bounding box center [1036, 539] width 67 height 12
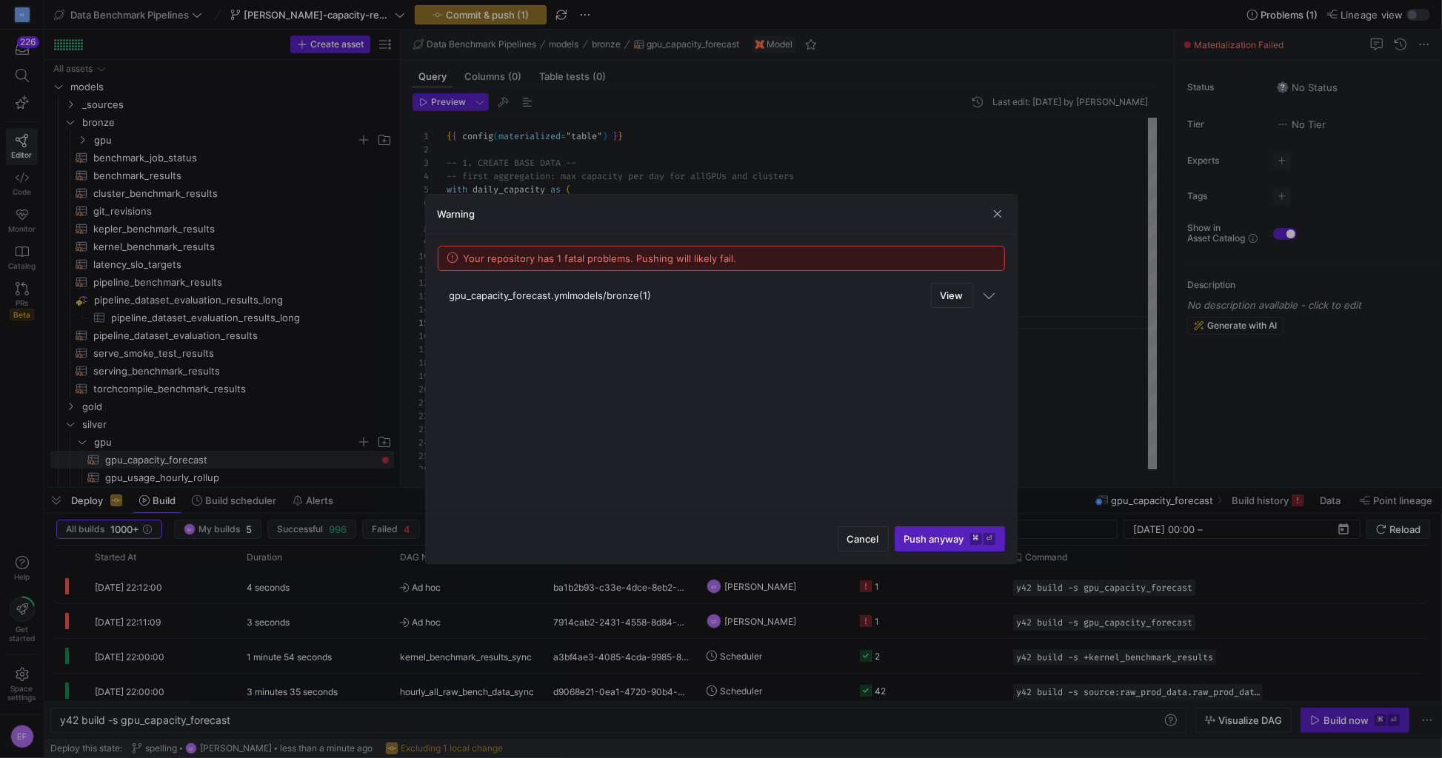
click at [981, 295] on mat-expansion-panel-header "gpu_capacity_forecast.yml models/bronze (1) View" at bounding box center [721, 295] width 567 height 37
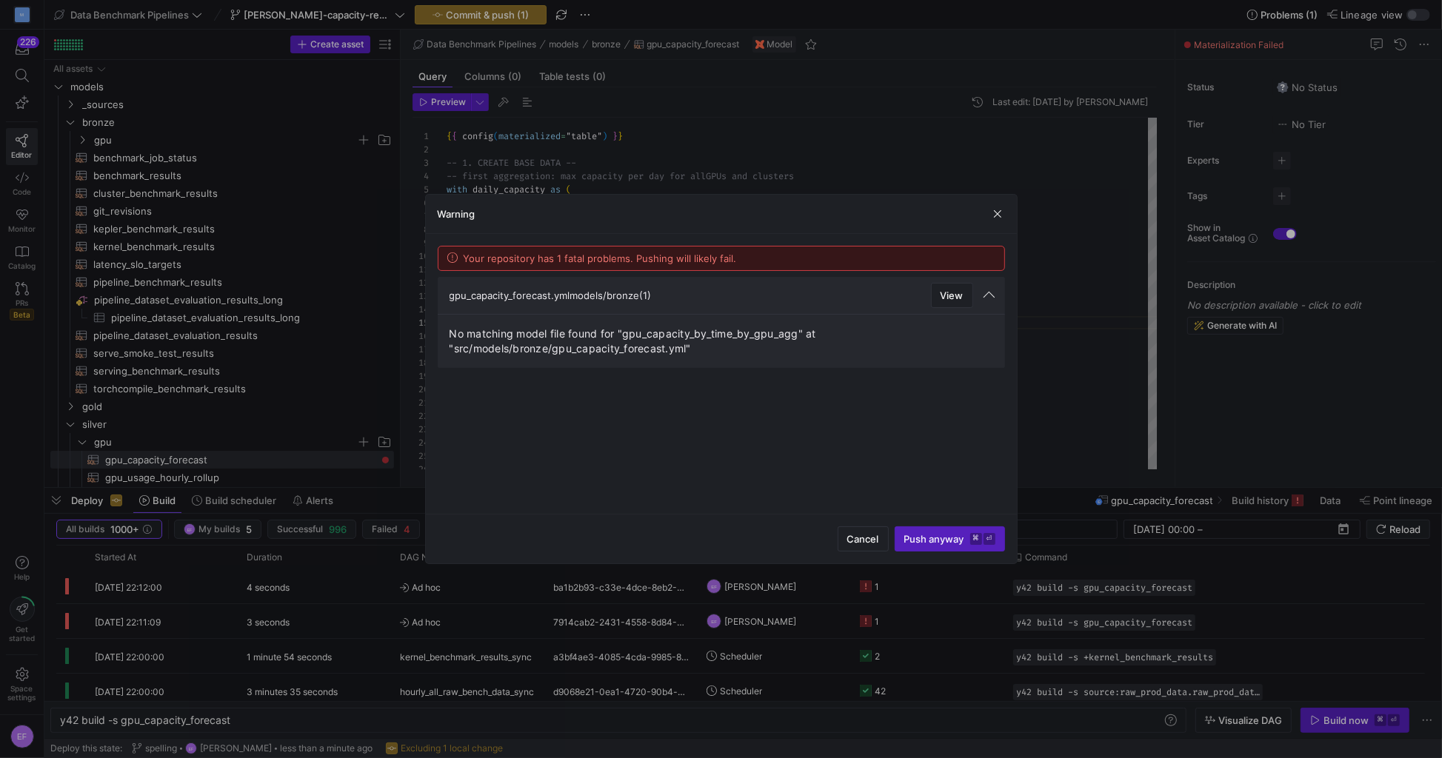
click at [980, 295] on mat-expansion-panel-header "gpu_capacity_forecast.yml models/bronze (1) View" at bounding box center [721, 295] width 567 height 37
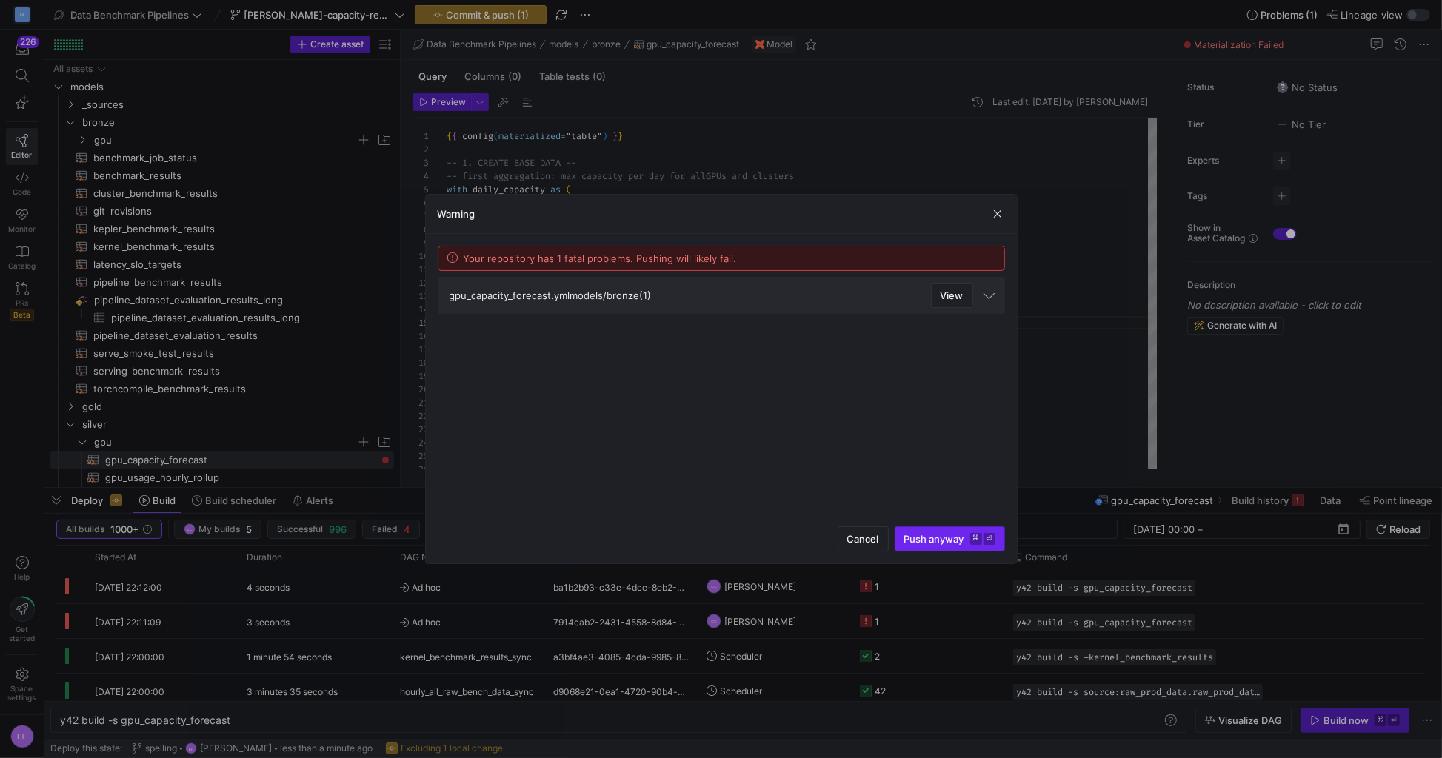
click at [913, 541] on span "Push anyway ⌘ ⏎" at bounding box center [949, 539] width 91 height 12
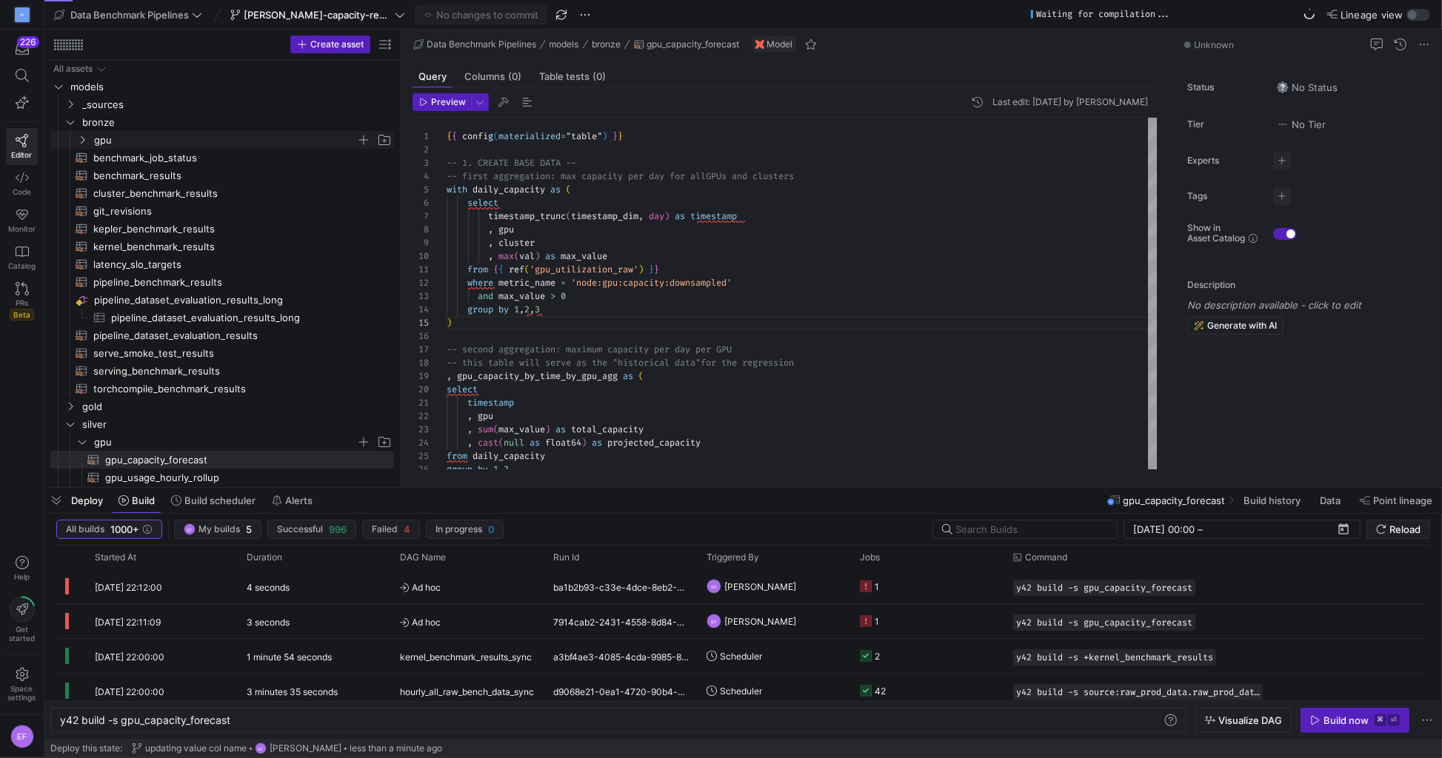
click at [81, 136] on icon "Press SPACE to select this row." at bounding box center [82, 140] width 10 height 9
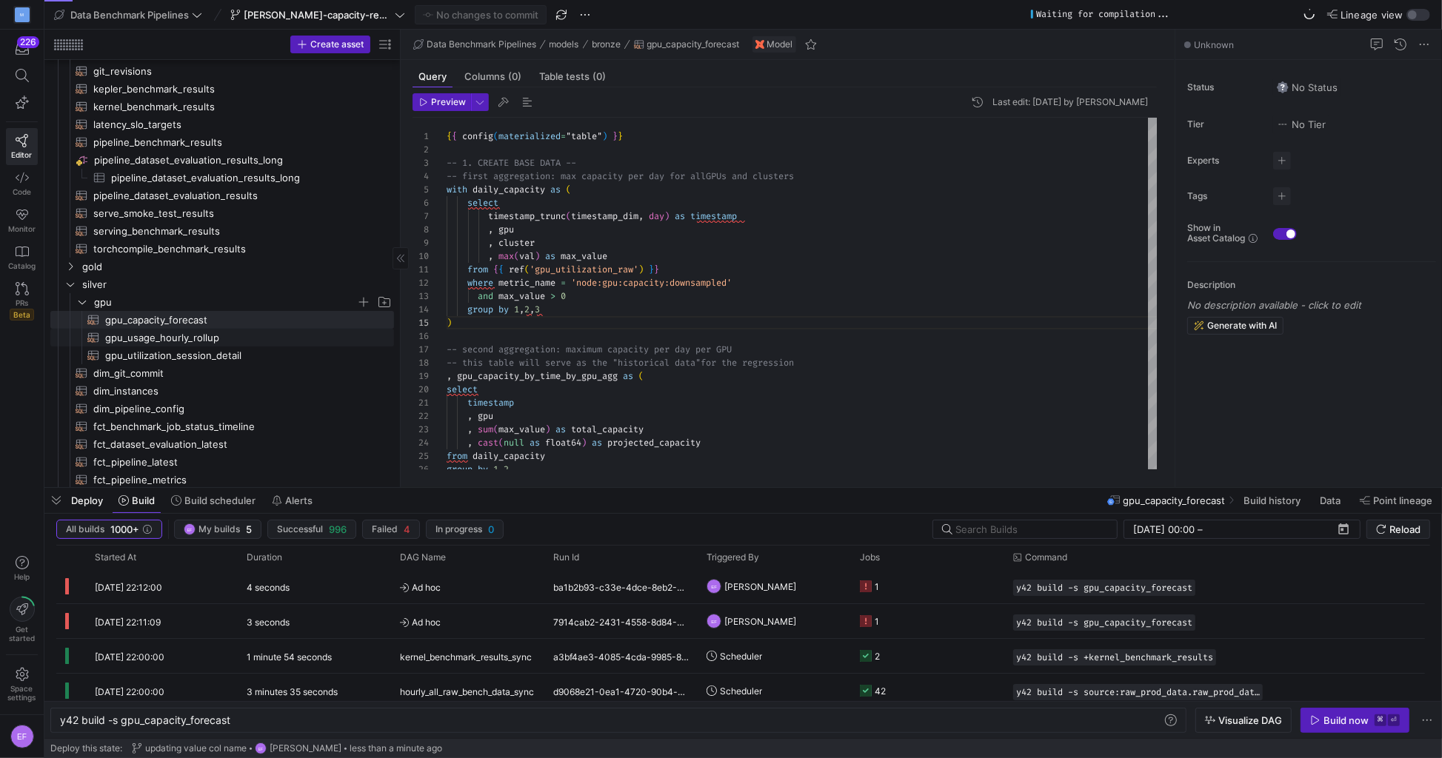
scroll to position [254, 0]
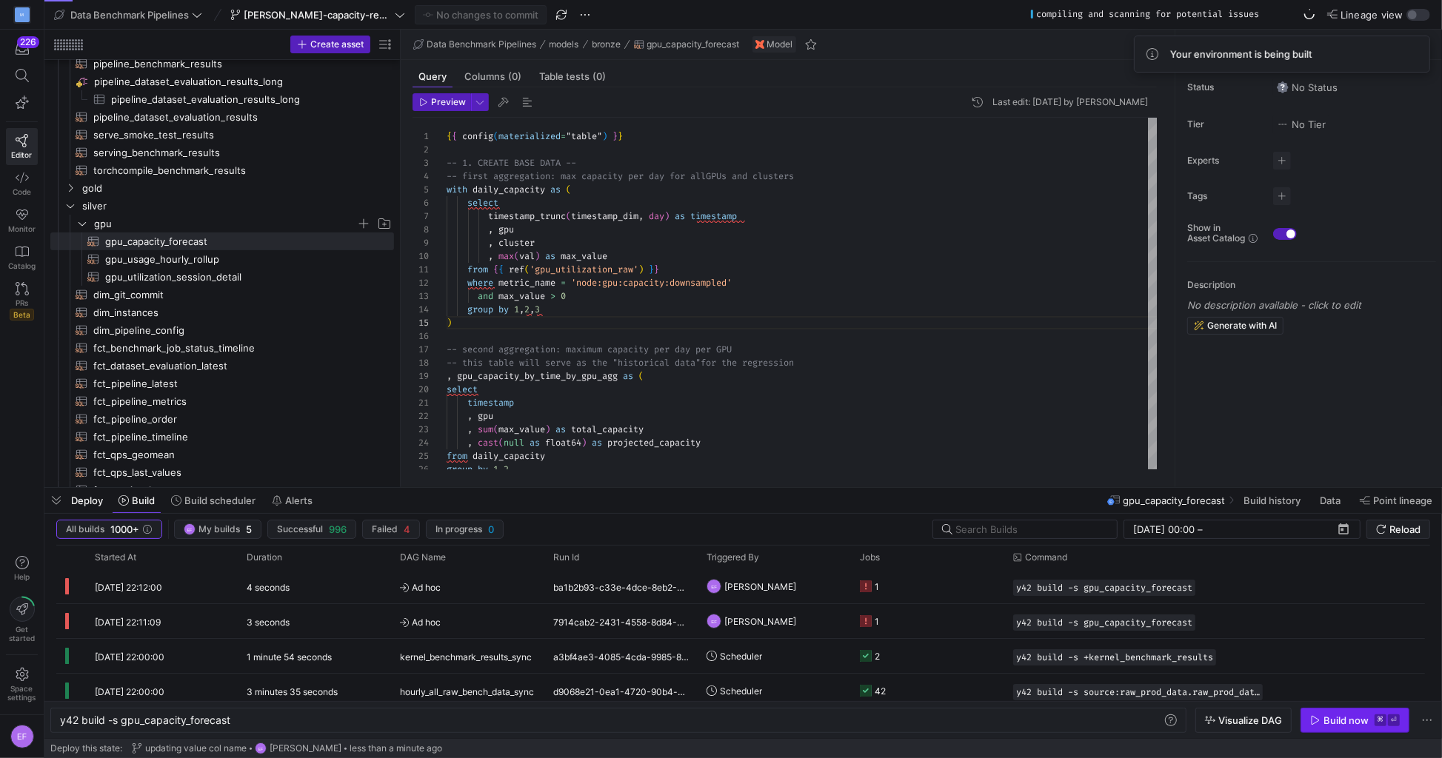
click at [1341, 723] on div "Build now" at bounding box center [1346, 721] width 45 height 12
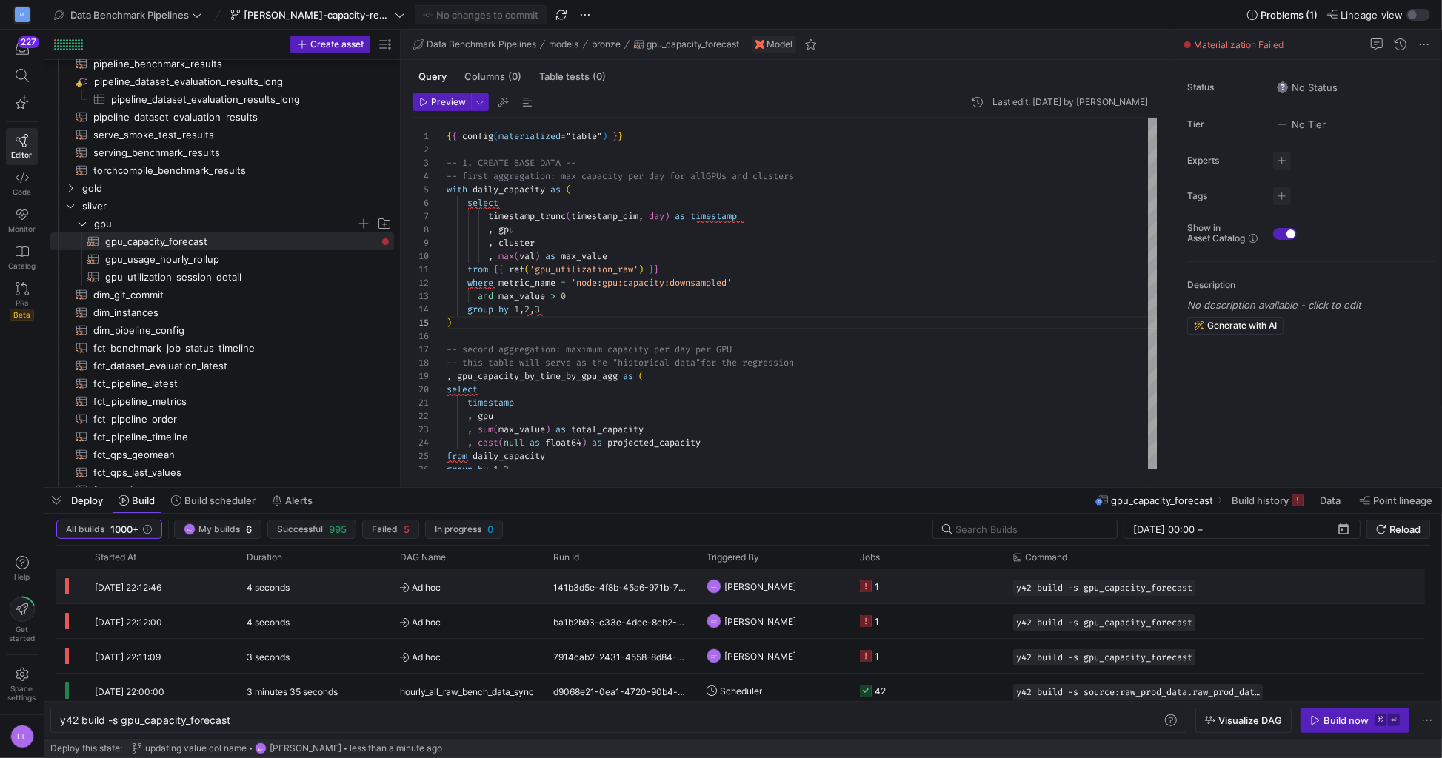
click at [941, 591] on y42-job-status-cell-renderer "1" at bounding box center [928, 586] width 136 height 33
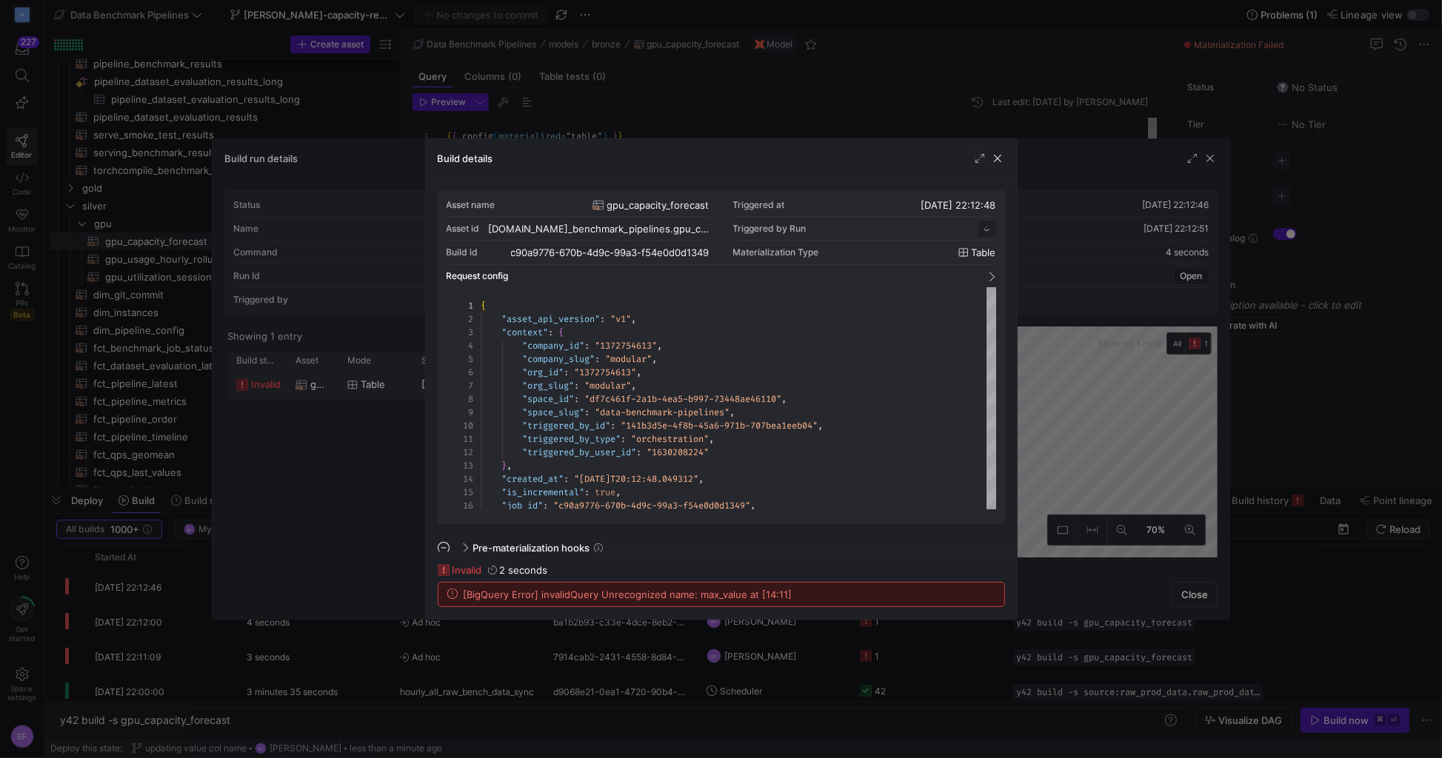
scroll to position [133, 0]
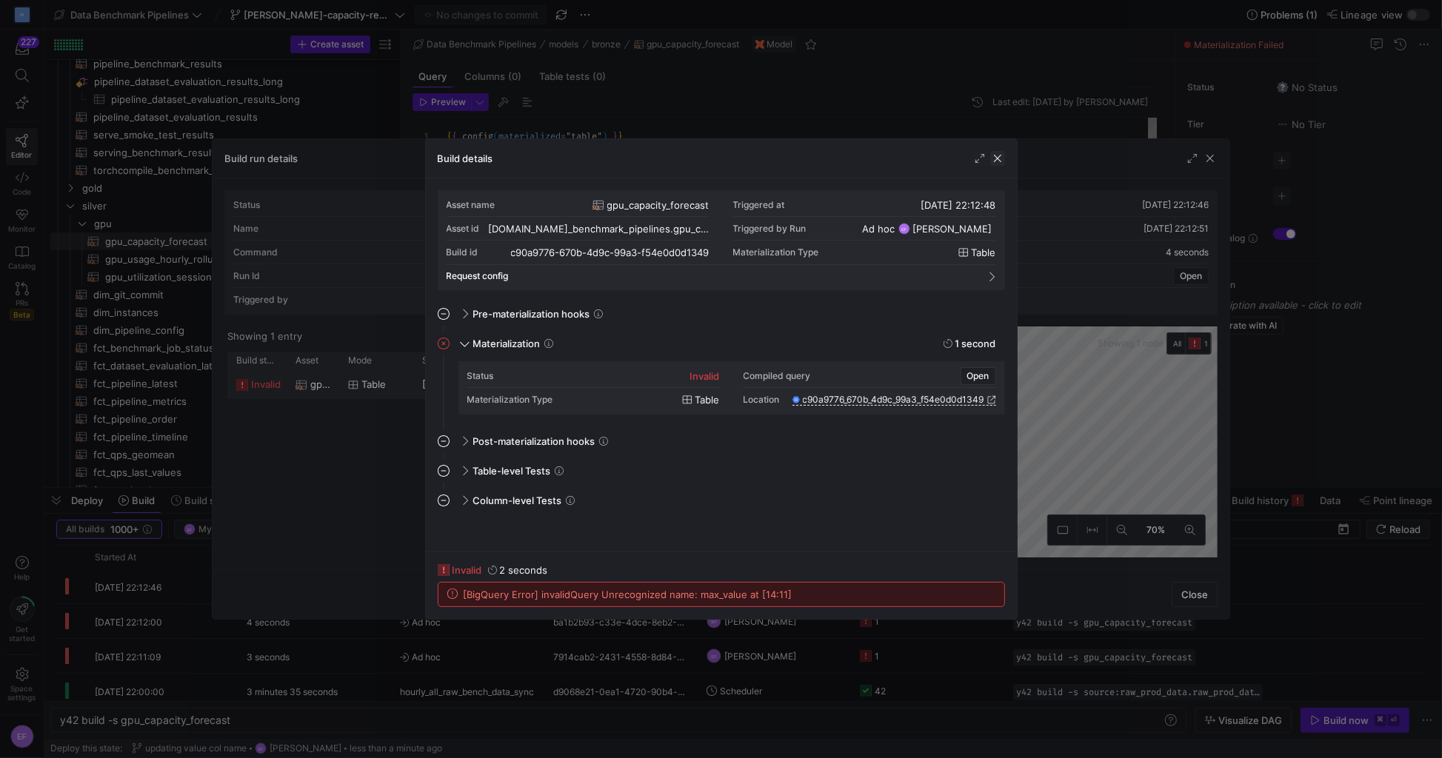
click at [997, 157] on span "button" at bounding box center [997, 158] width 15 height 15
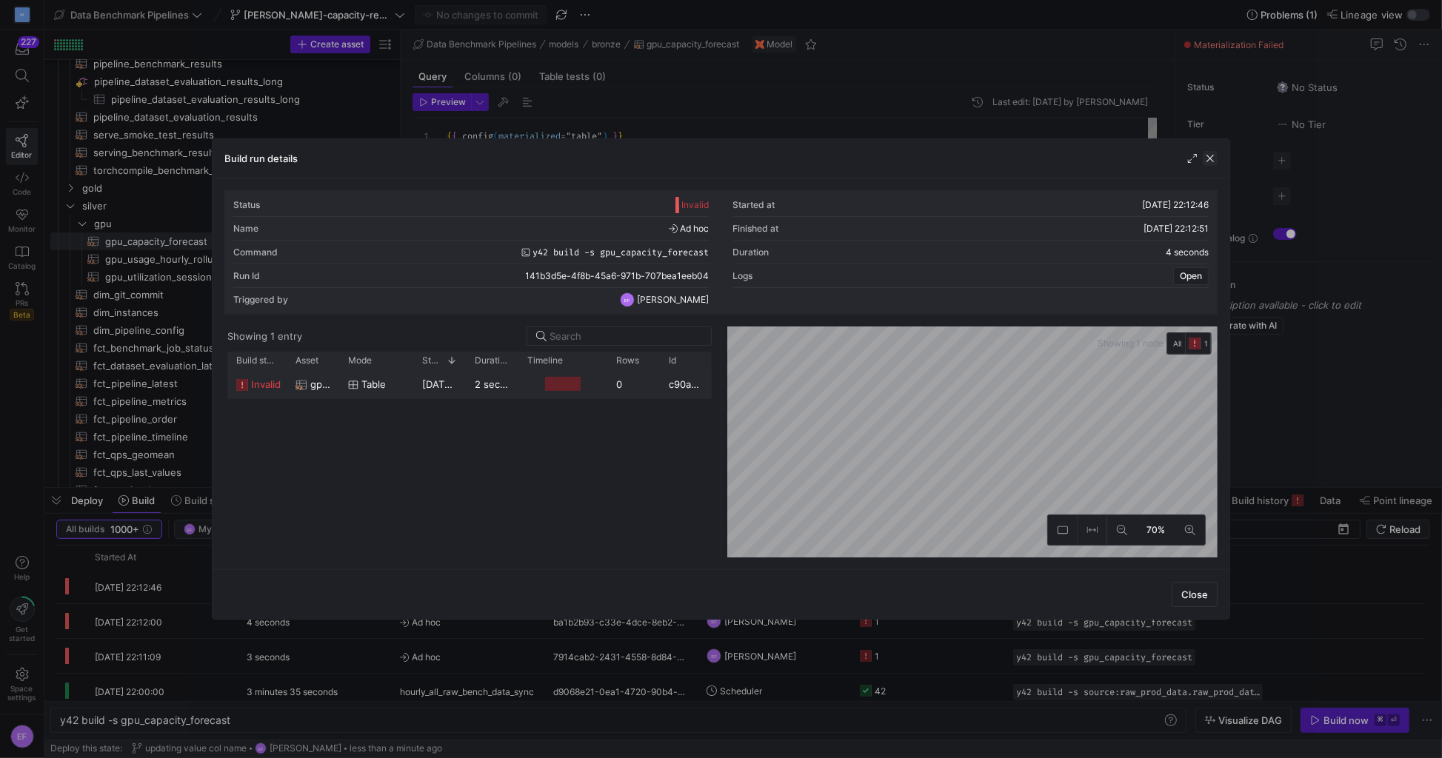
click at [1216, 160] on span "button" at bounding box center [1210, 158] width 15 height 15
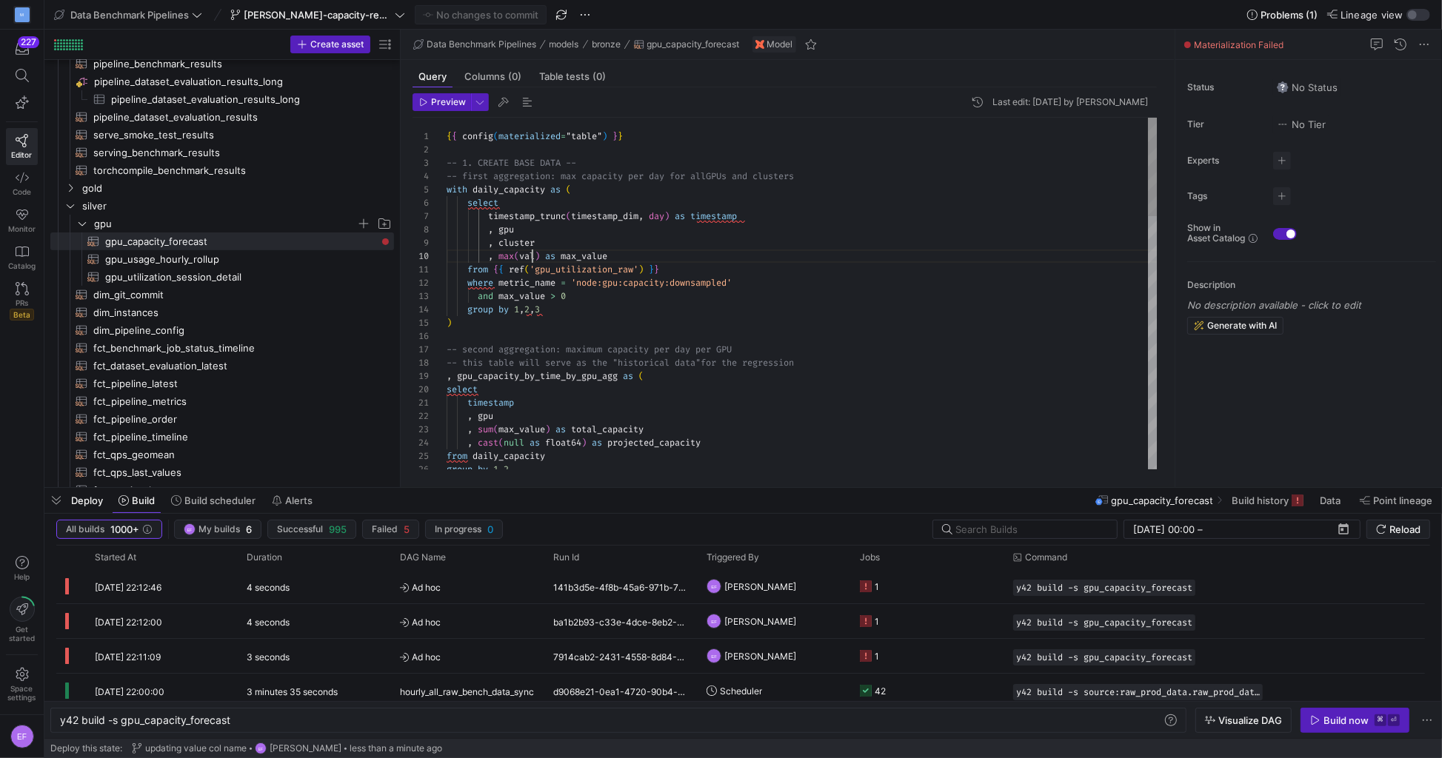
click at [532, 258] on div "{ { config ( materialized = "table" ) } } -- 1. CREATE BASE DATA -- -- first ag…" at bounding box center [803, 744] width 712 height 1252
click at [534, 433] on div "{ { config ( materialized = "table" ) } } -- 1. CREATE BASE DATA -- -- first ag…" at bounding box center [803, 744] width 712 height 1252
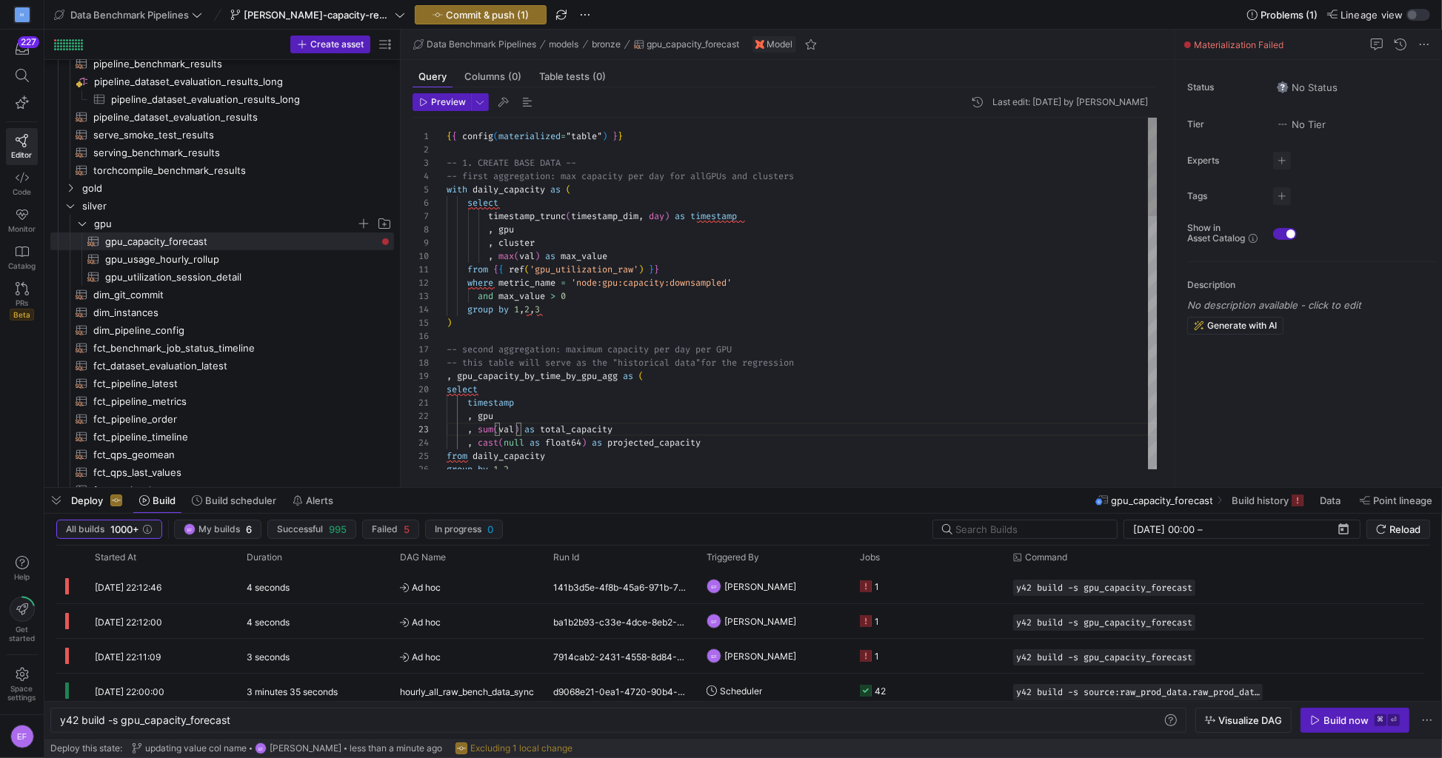
click at [536, 429] on div "{ { config ( materialized = "table" ) } } -- 1. CREATE BASE DATA -- -- first ag…" at bounding box center [803, 744] width 712 height 1252
click at [574, 257] on div "where metric_name = 'node:gpu:capacity:downsampled' and max_value > 0 group by …" at bounding box center [803, 744] width 712 height 1252
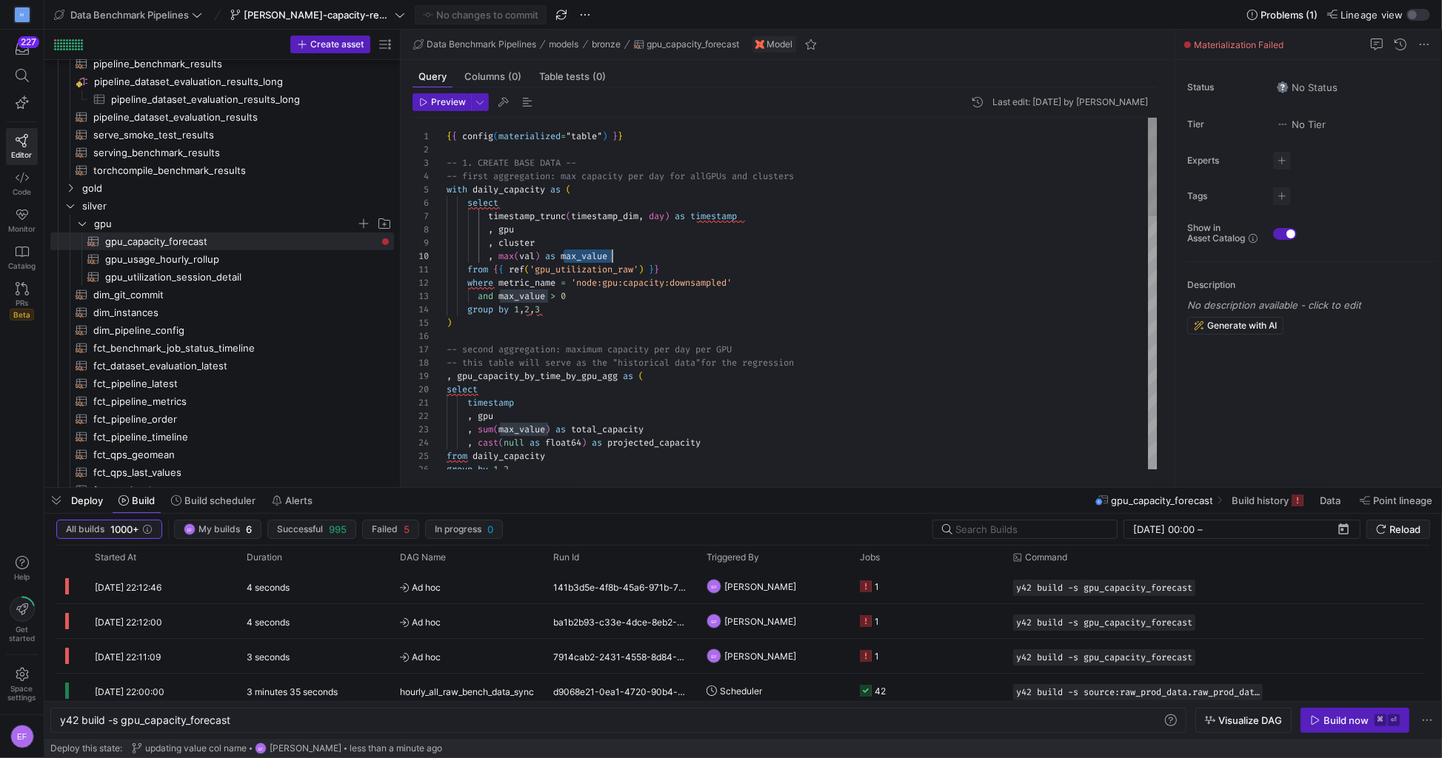
click at [525, 431] on div "where metric_name = 'node:gpu:capacity:downsampled' and max_value > 0 group by …" at bounding box center [803, 744] width 712 height 1252
click at [530, 257] on div "where metric_name = 'node:gpu:capacity:downsampled' and max_value > 0 group by …" at bounding box center [803, 744] width 712 height 1252
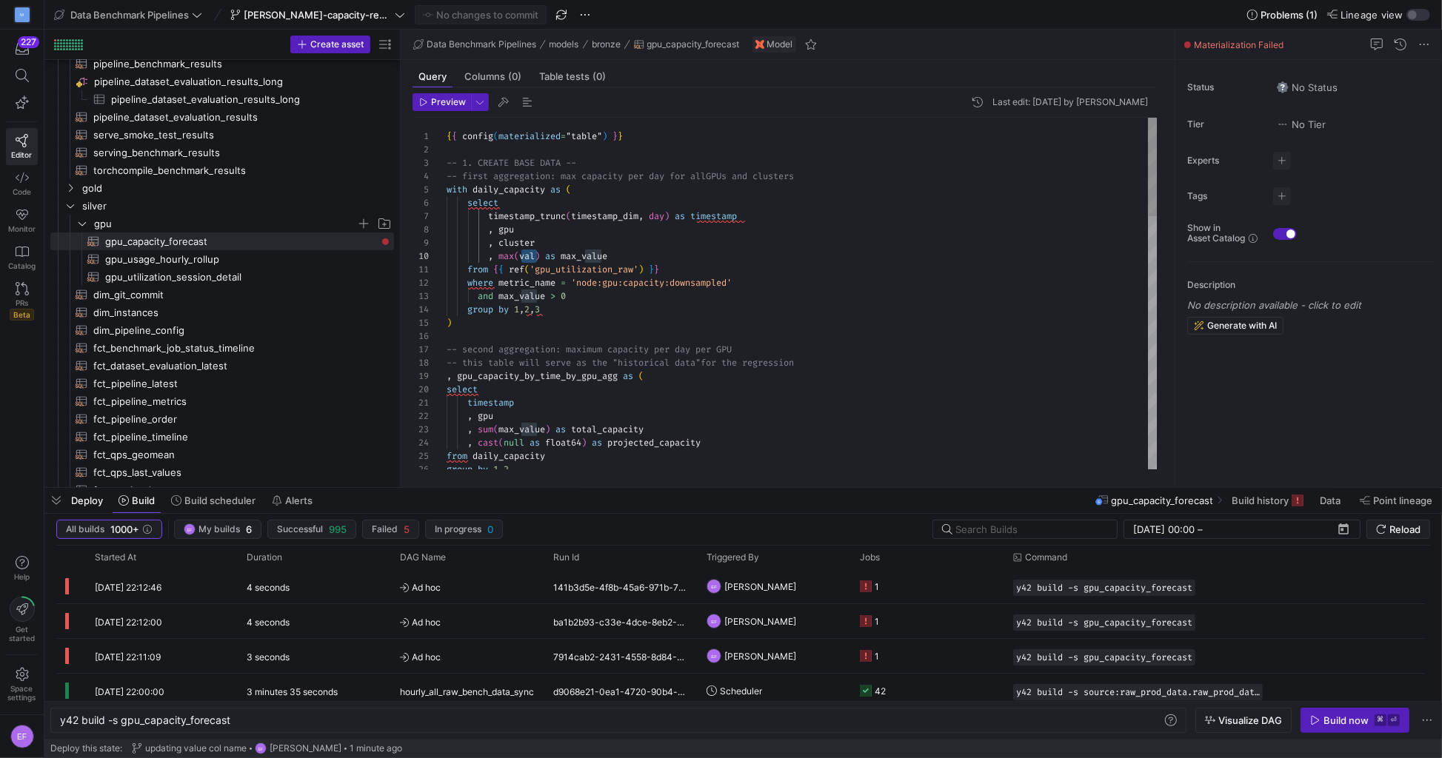
click at [525, 298] on div "where metric_name = 'node:gpu:capacity:downsampled' and max_value > 0 group by …" at bounding box center [803, 744] width 712 height 1252
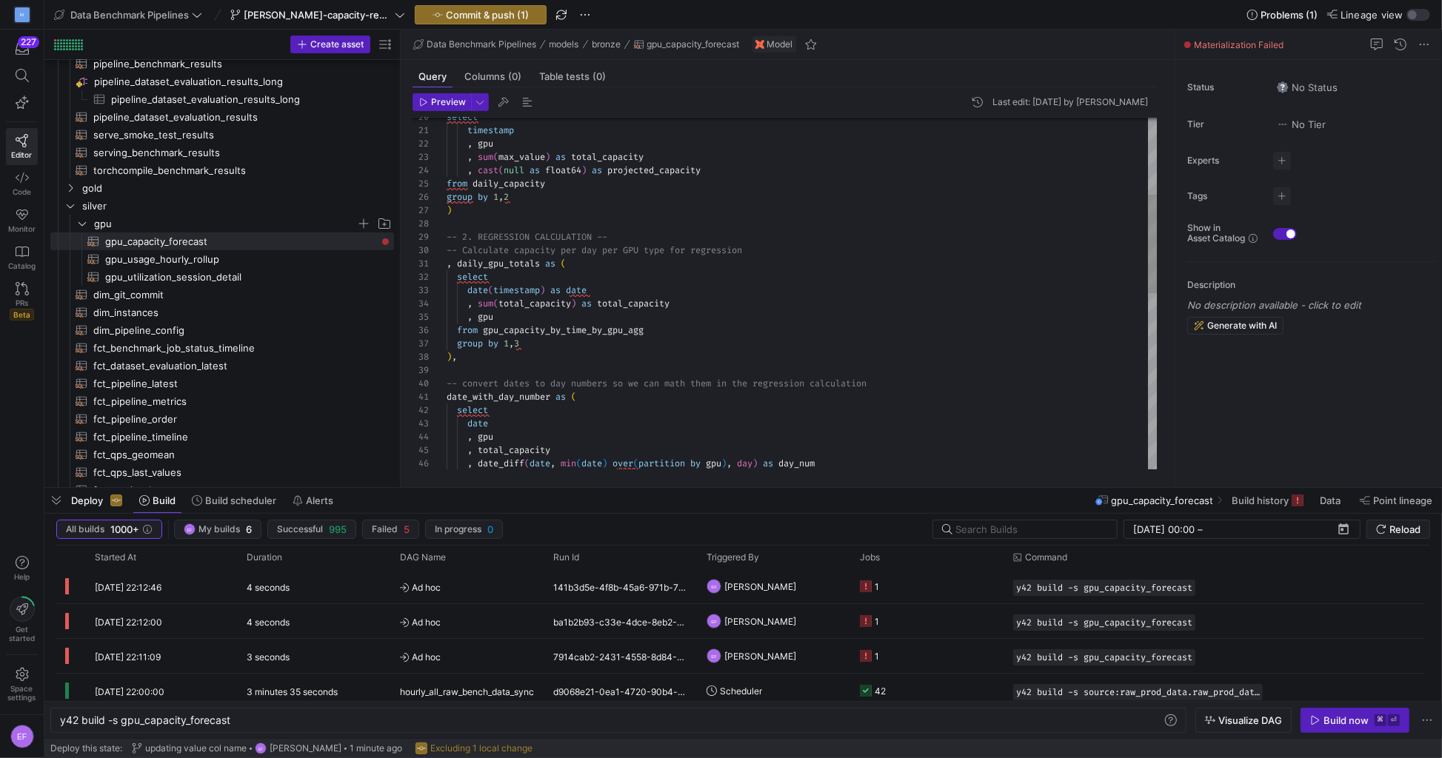
click at [638, 387] on div "select timestamp , gpu , sum ( max_value ) as total_capacity , cast ( null as f…" at bounding box center [803, 471] width 712 height 1252
type textarea ", daily_gpu_totals as ( select date(timestamp) as date , sum(total_capacity) as…"
type textarea "ma"
type textarea "min(date) as reference_date, max(date) as max_date from date_with_day_number gr…"
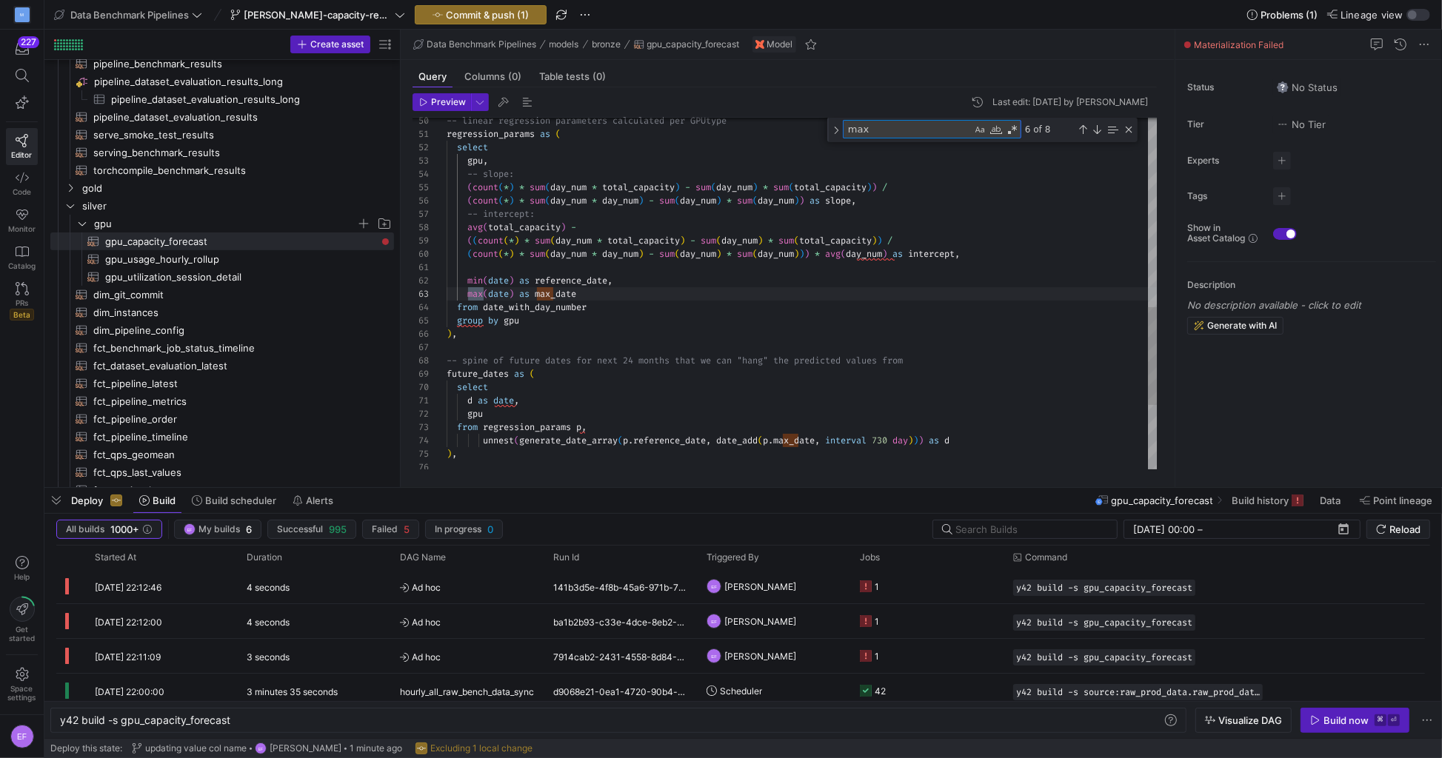
type textarea "max_"
type textarea "{{ config(materialized="table") }} -- 1. CREATE BASE DATA -- -- first aggregati…"
type textarea "max_val"
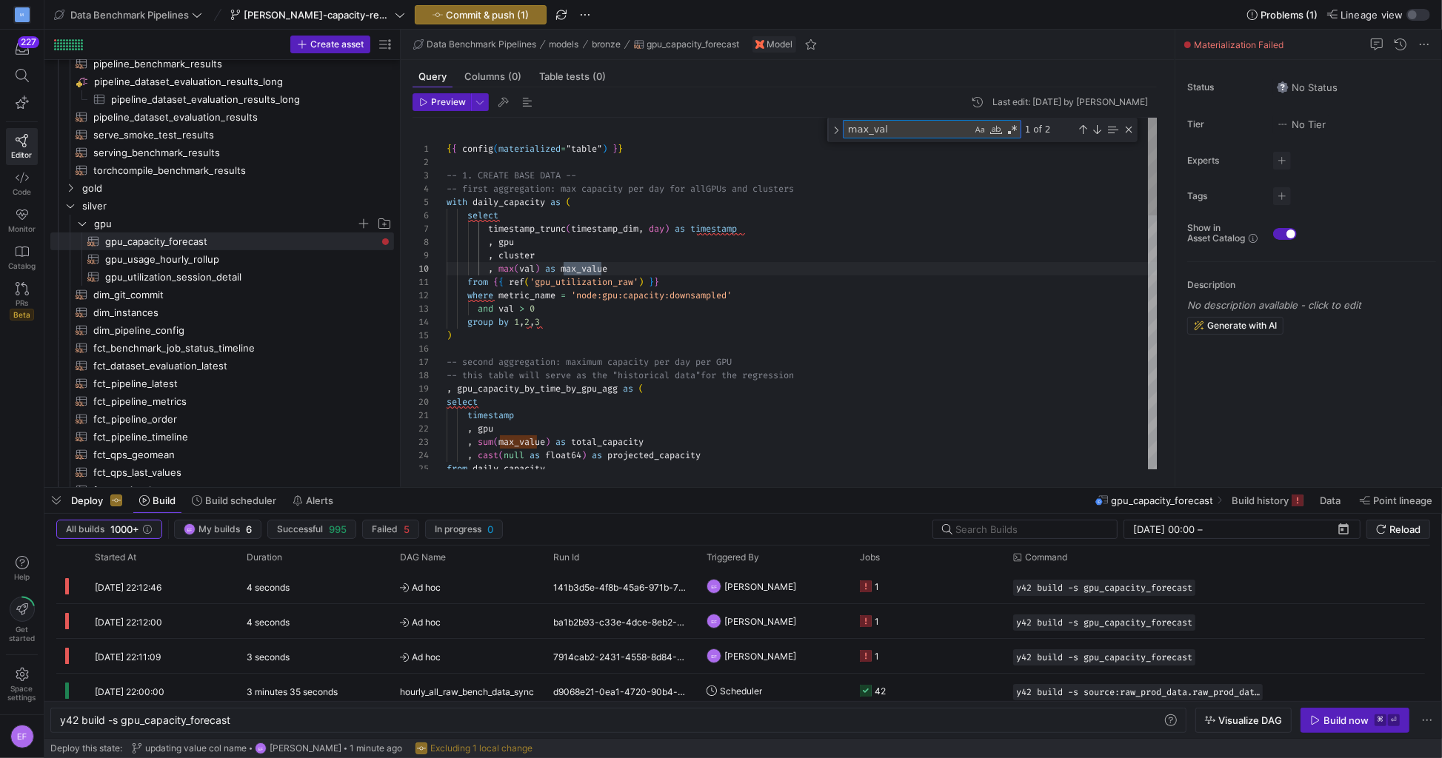
type textarea "timestamp , gpu , sum(max_value) as total_capacity , cast(null as float64) as p…"
type textarea "max_val"
click at [475, 16] on span "Commit & push (1)" at bounding box center [487, 15] width 83 height 12
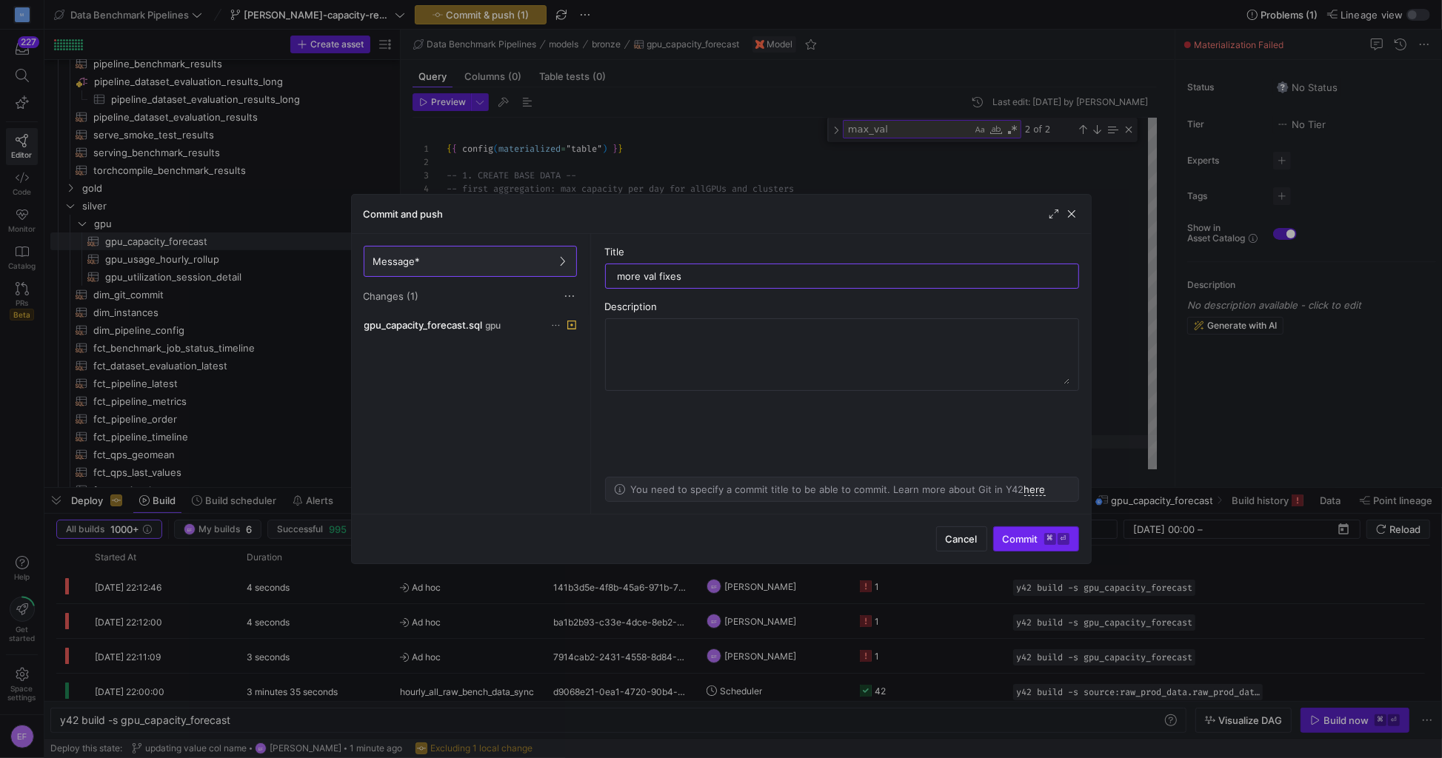
type input "more val fixes"
click at [1017, 527] on span "submit" at bounding box center [1036, 539] width 84 height 24
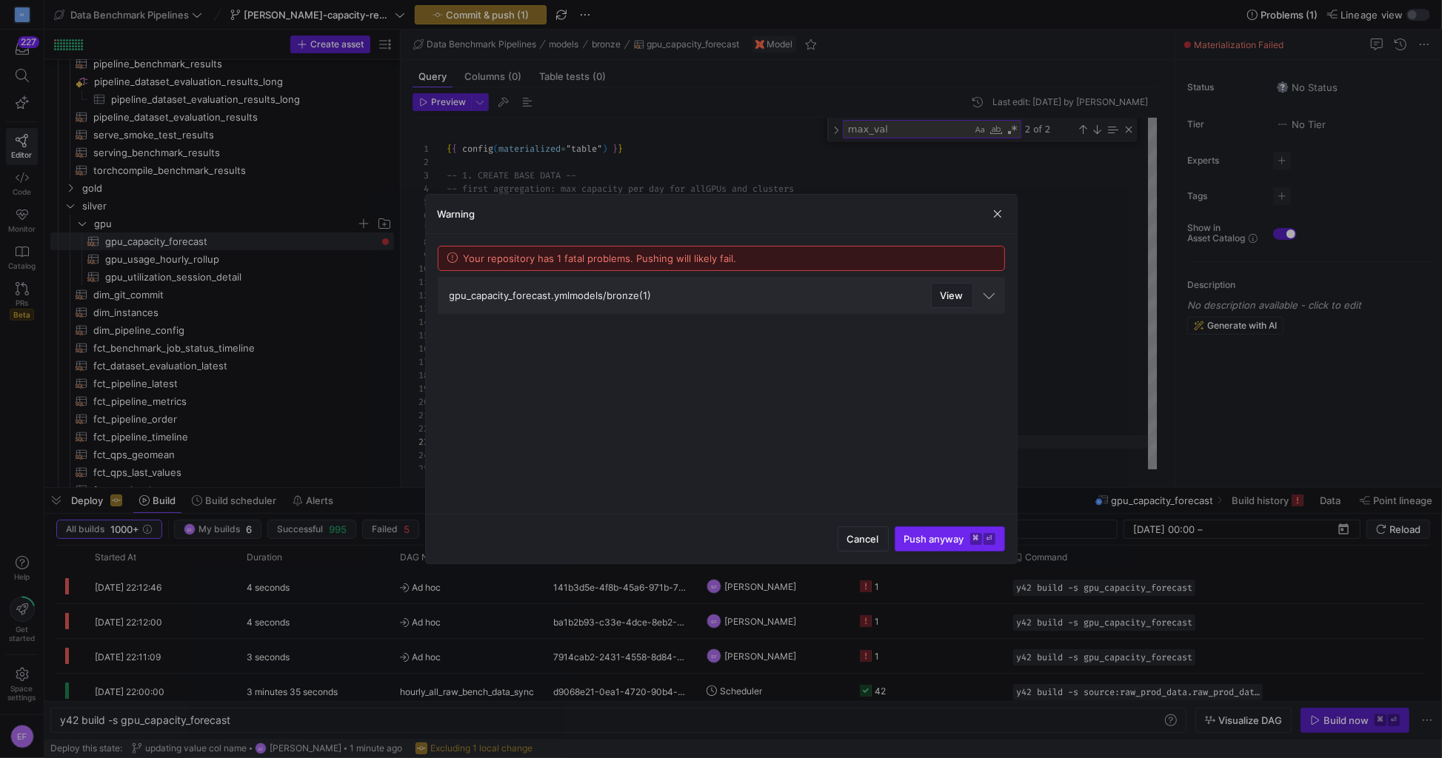
click at [933, 539] on span "Push anyway ⌘ ⏎" at bounding box center [949, 539] width 91 height 12
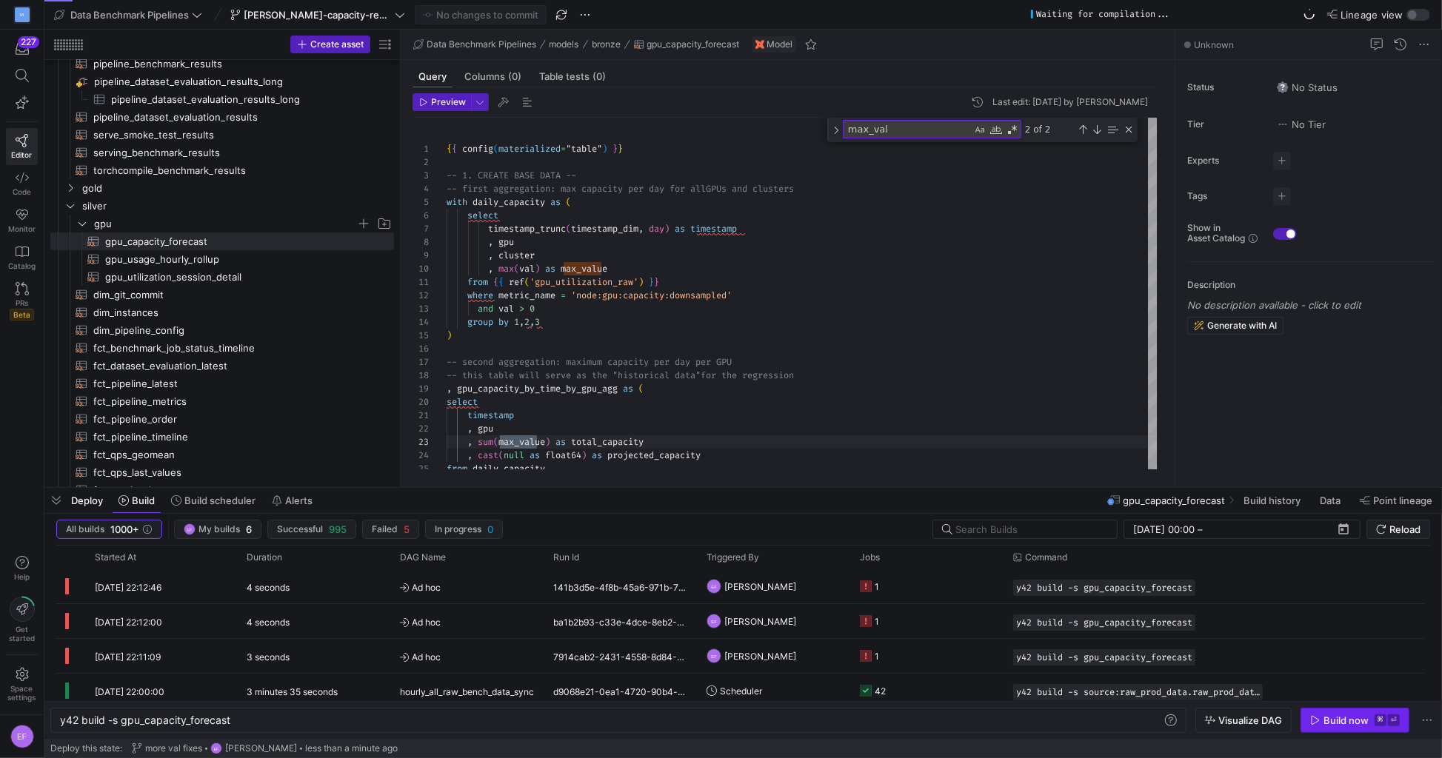
click at [1318, 721] on icon "button" at bounding box center [1315, 720] width 10 height 10
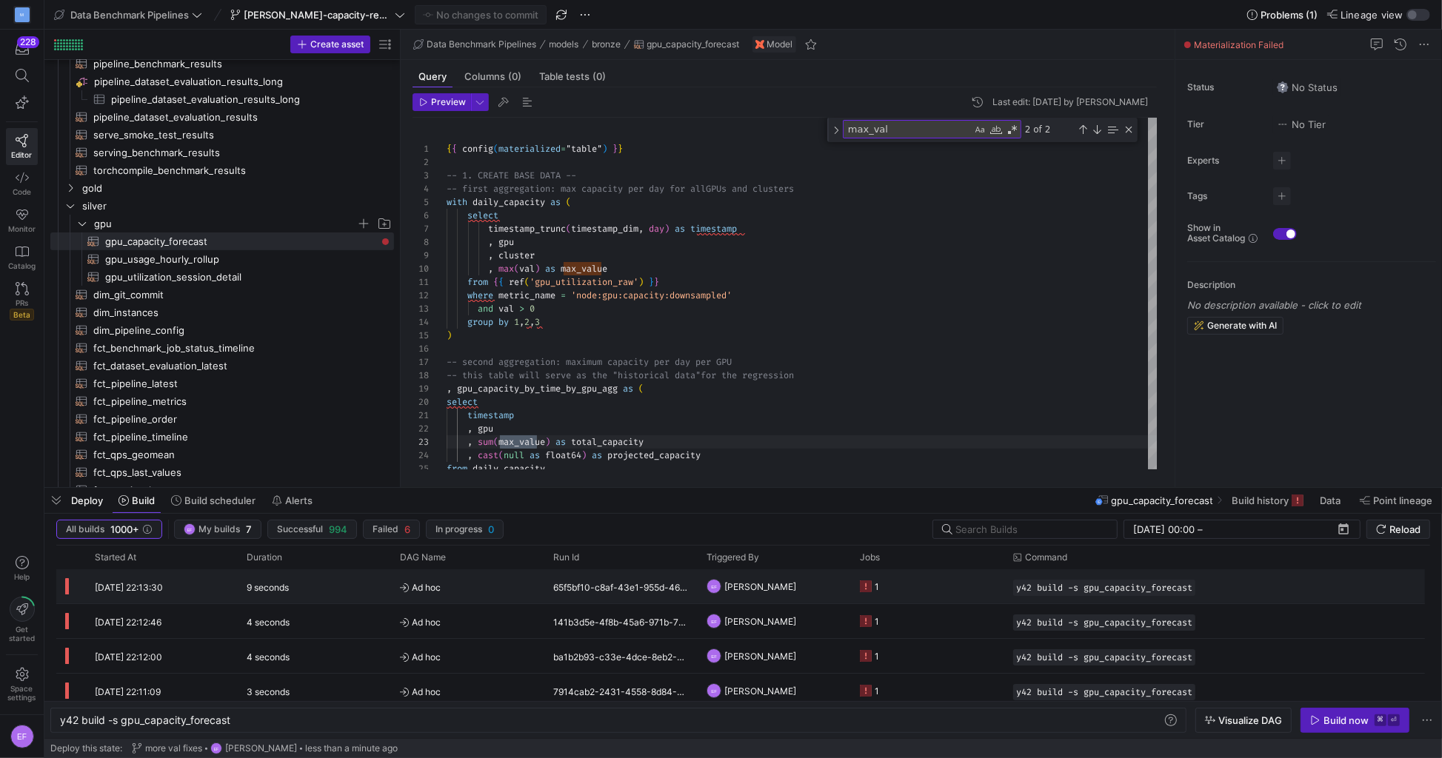
click at [951, 590] on y42-job-status-cell-renderer "1" at bounding box center [928, 586] width 136 height 33
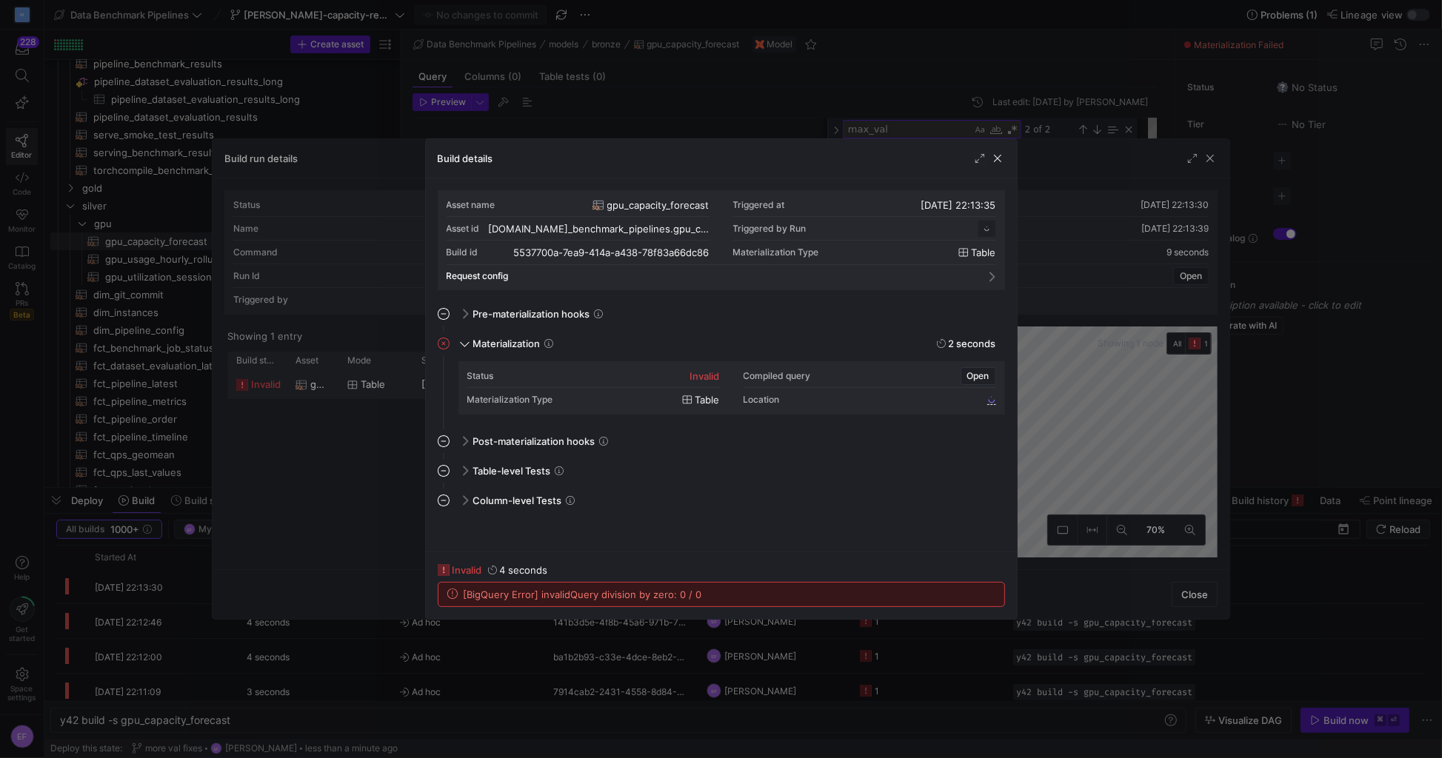
scroll to position [133, 0]
click at [1000, 158] on span "button" at bounding box center [997, 158] width 15 height 15
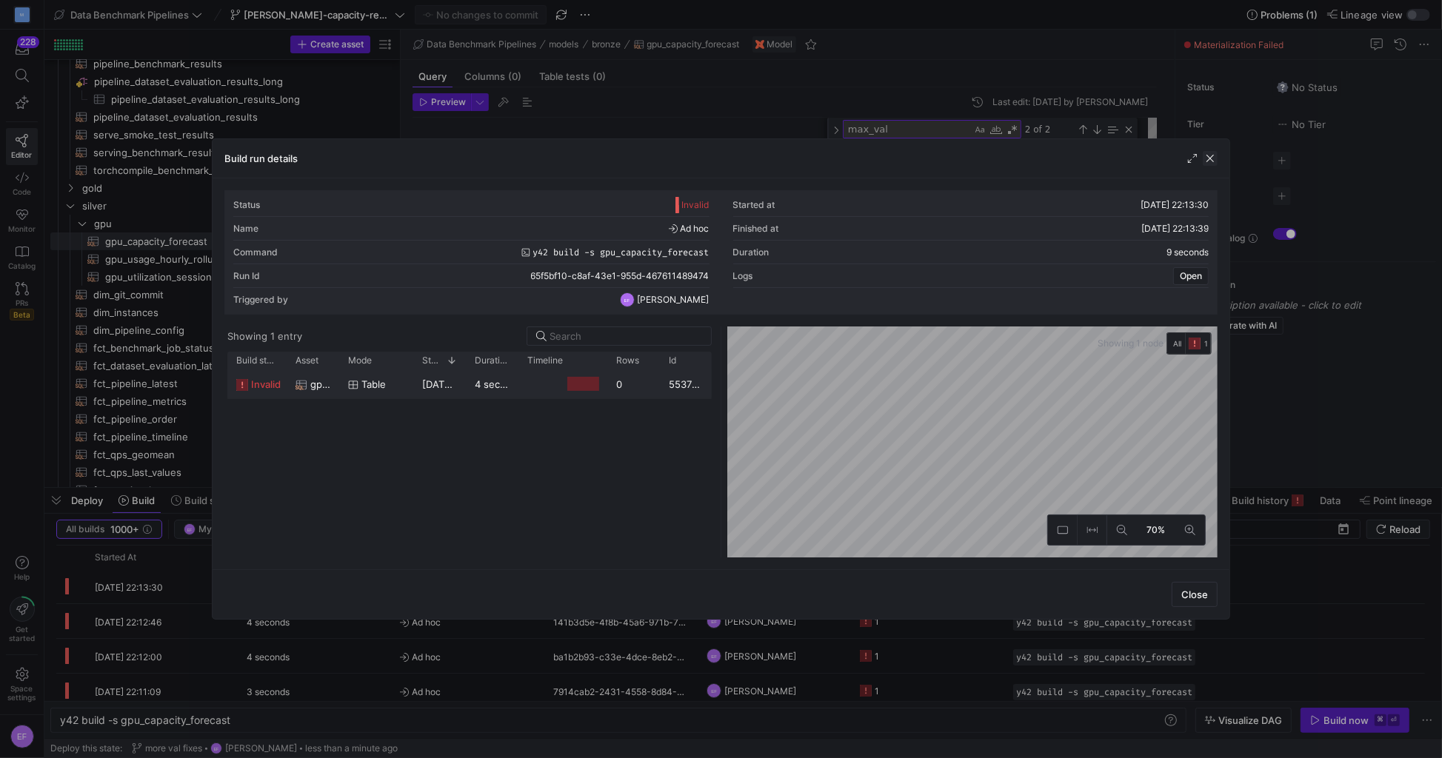
click at [1213, 154] on span "button" at bounding box center [1210, 158] width 15 height 15
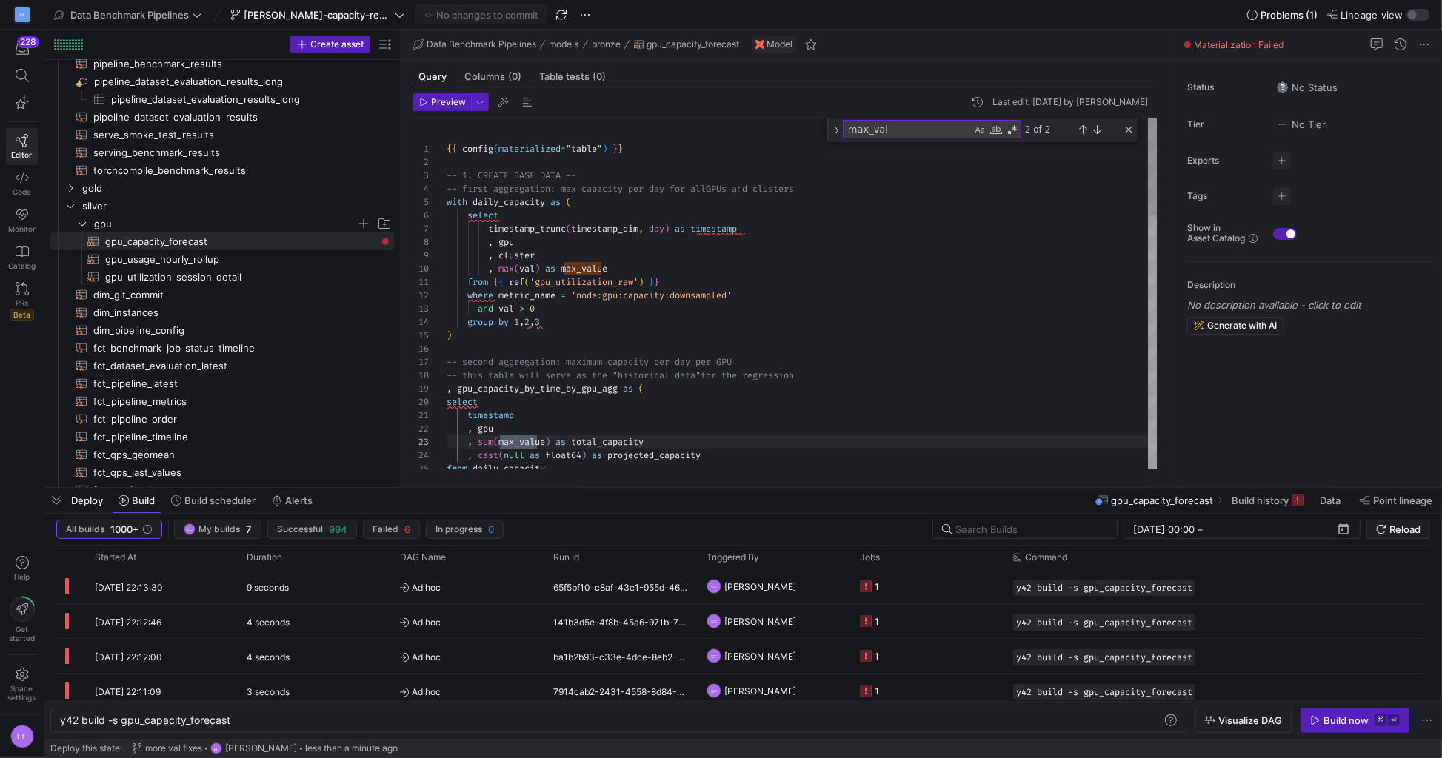
click at [677, 298] on div "{ { config ( materialized = "table" ) } } -- 1. CREATE BASE DATA -- -- first ag…" at bounding box center [803, 750] width 712 height 1264
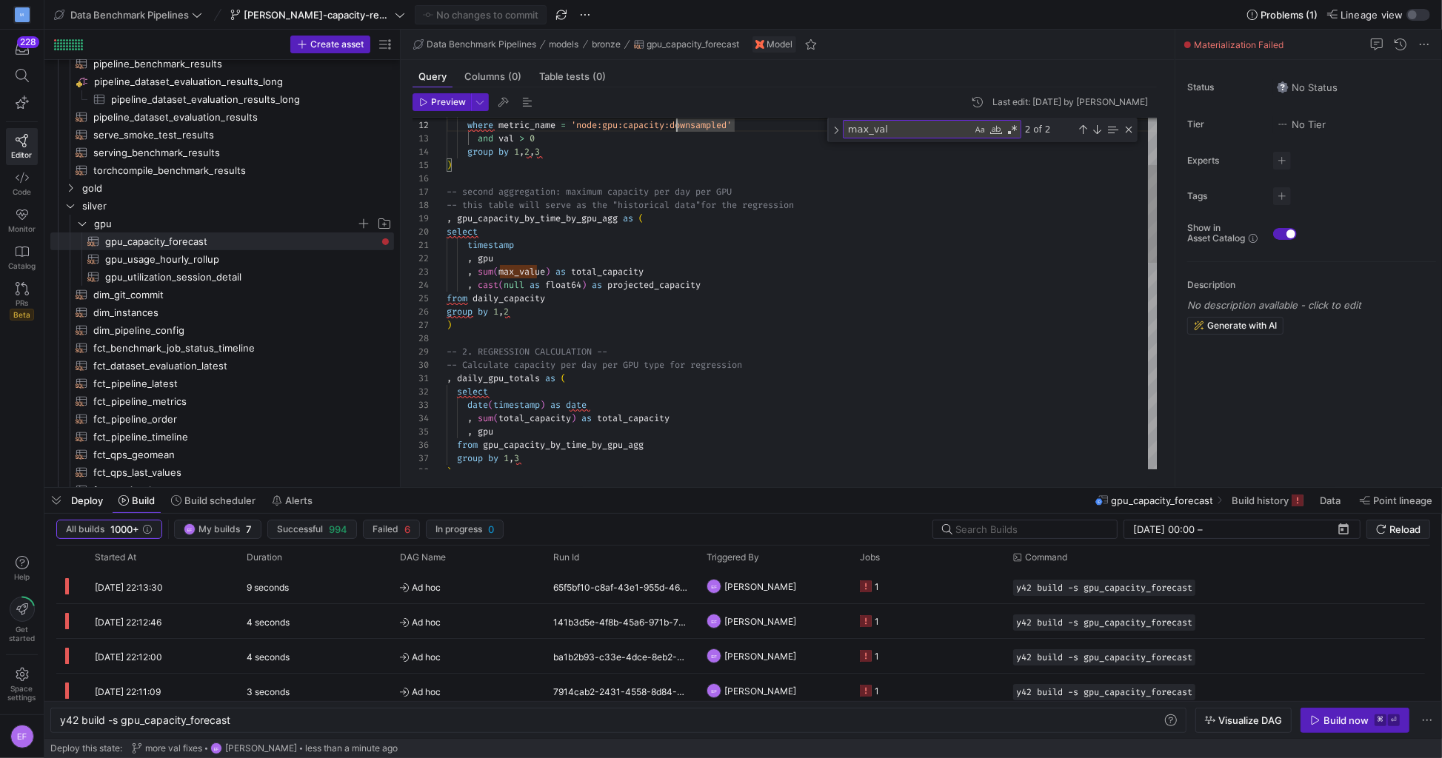
click at [630, 357] on div "from { { ref ( 'gpu_utilization_raw' ) } } where metric_name = 'node:gpu:capaci…" at bounding box center [803, 579] width 712 height 1264
type textarea "{{ config(materialized="table") }} -- 1. CREATE BASE DATA -- -- first aggregati…"
